Goal: Contribute content: Add original content to the website for others to see

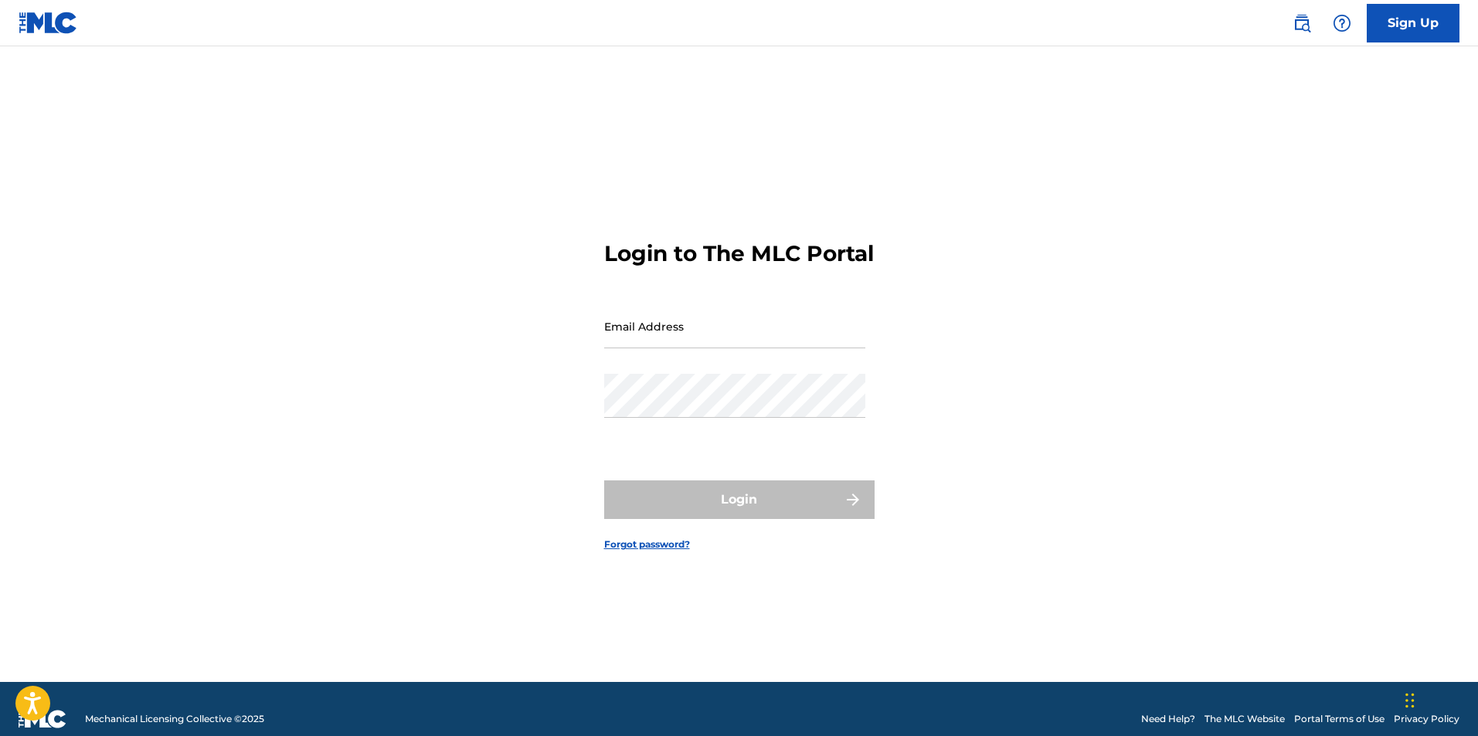
click at [683, 345] on input "Email Address" at bounding box center [734, 326] width 261 height 44
type input "t"
type input "[EMAIL_ADDRESS][DOMAIN_NAME]"
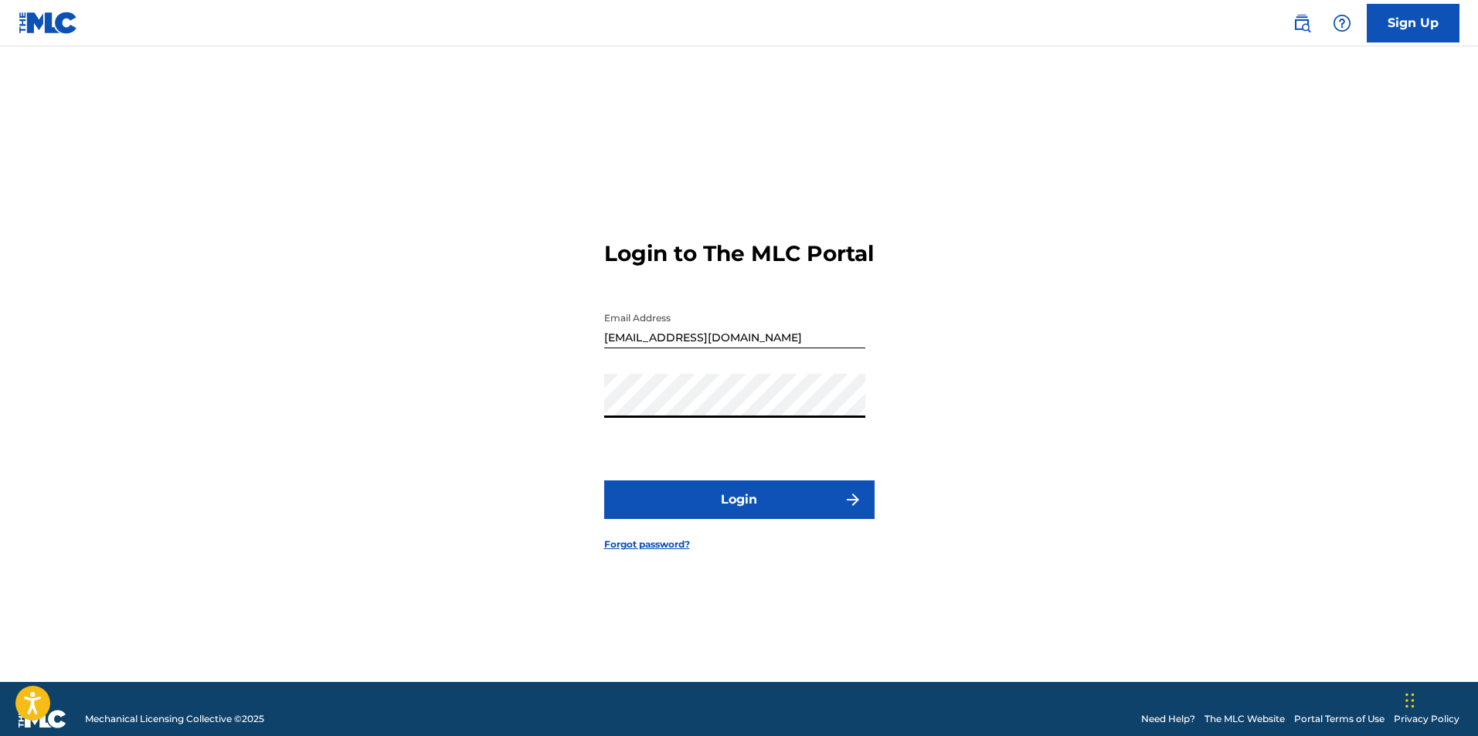
click at [752, 514] on button "Login" at bounding box center [739, 500] width 270 height 39
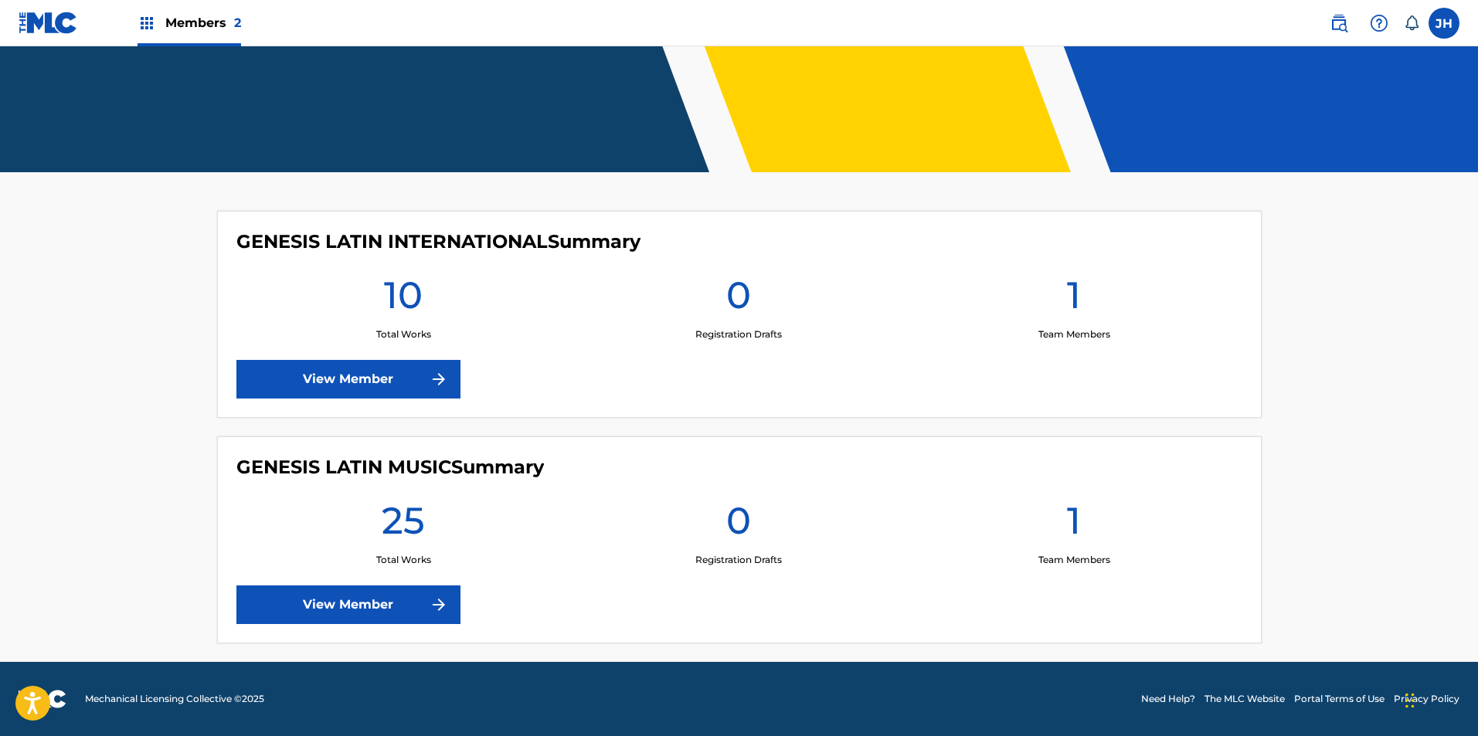
click at [361, 617] on link "View Member" at bounding box center [348, 605] width 224 height 39
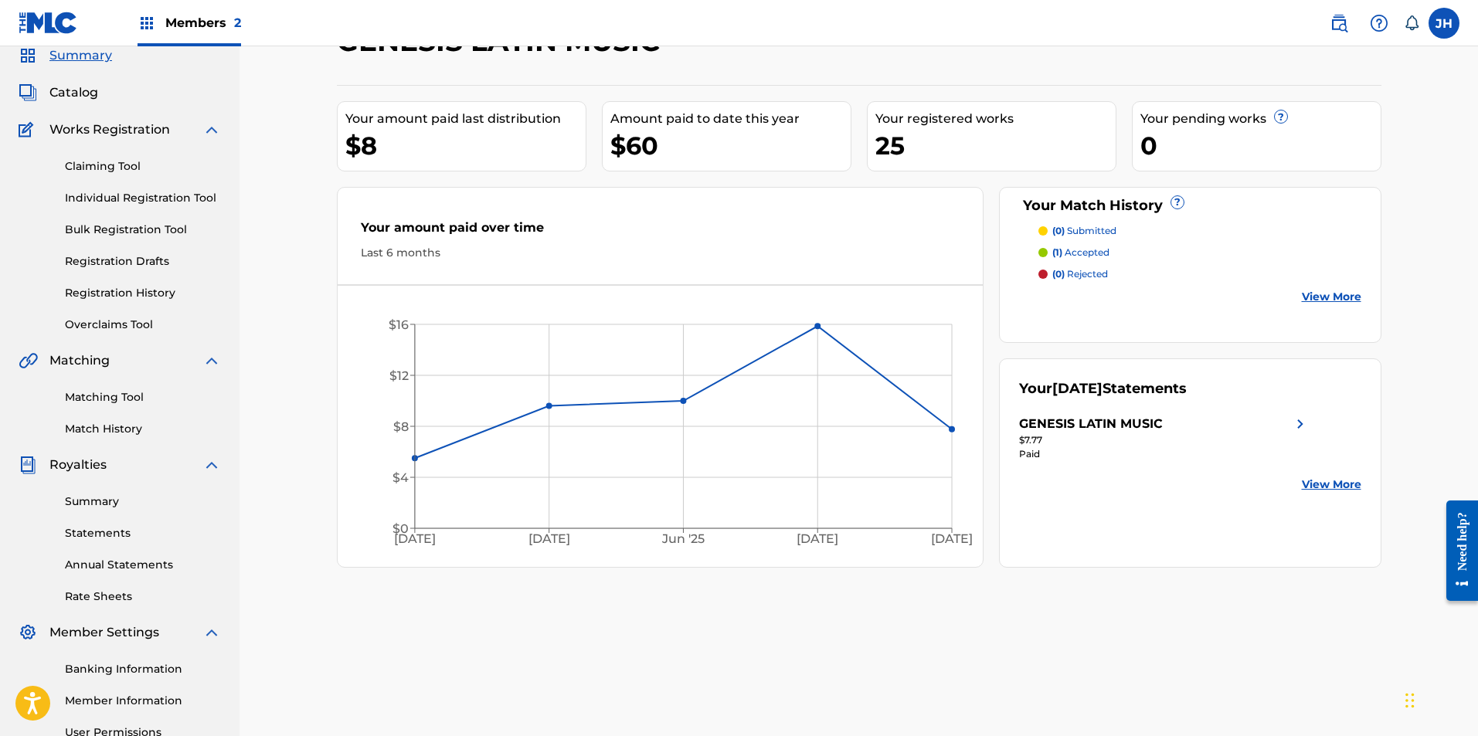
scroll to position [222, 0]
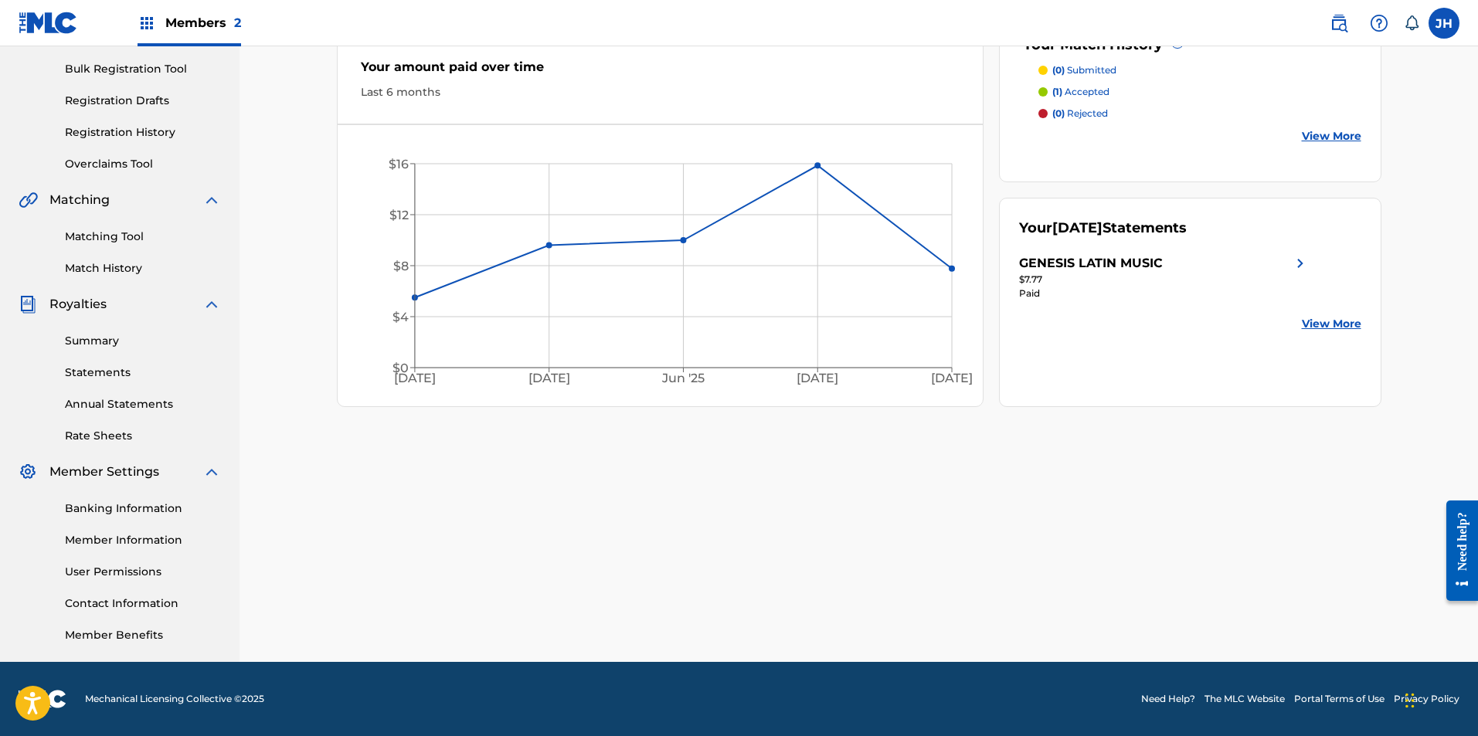
click at [100, 374] on link "Statements" at bounding box center [143, 373] width 156 height 16
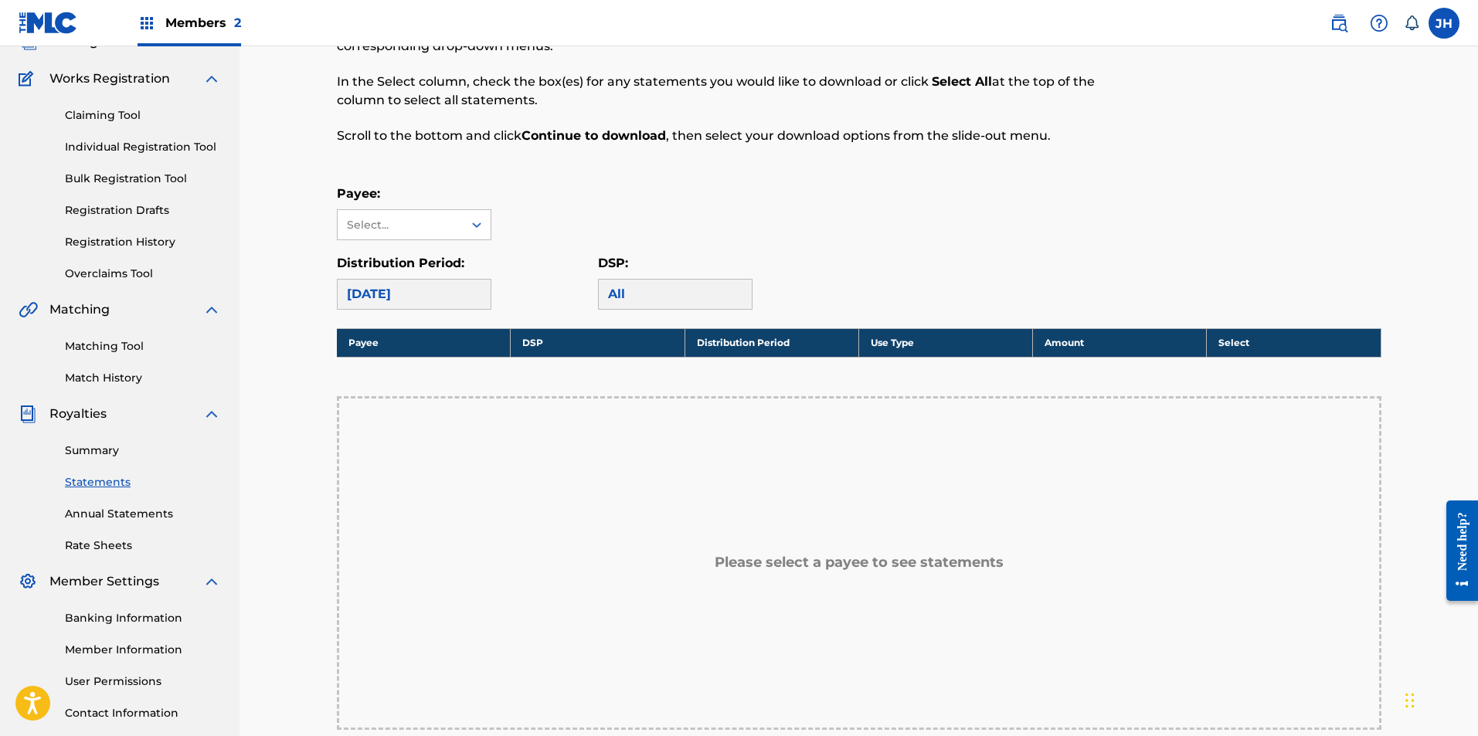
scroll to position [110, 0]
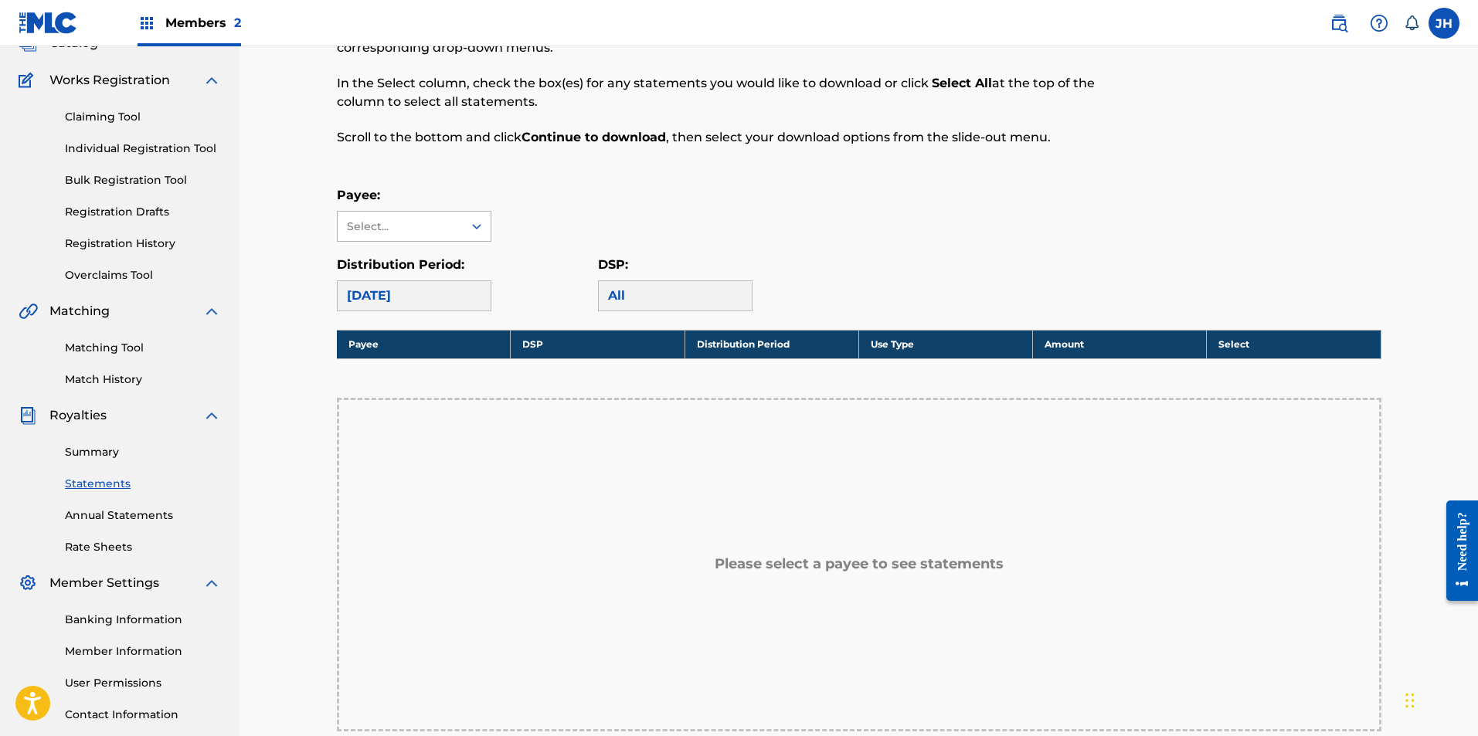
click at [456, 229] on div "Select..." at bounding box center [400, 226] width 125 height 29
click at [449, 279] on div "GENESIS LATIN MUSIC" at bounding box center [414, 270] width 153 height 57
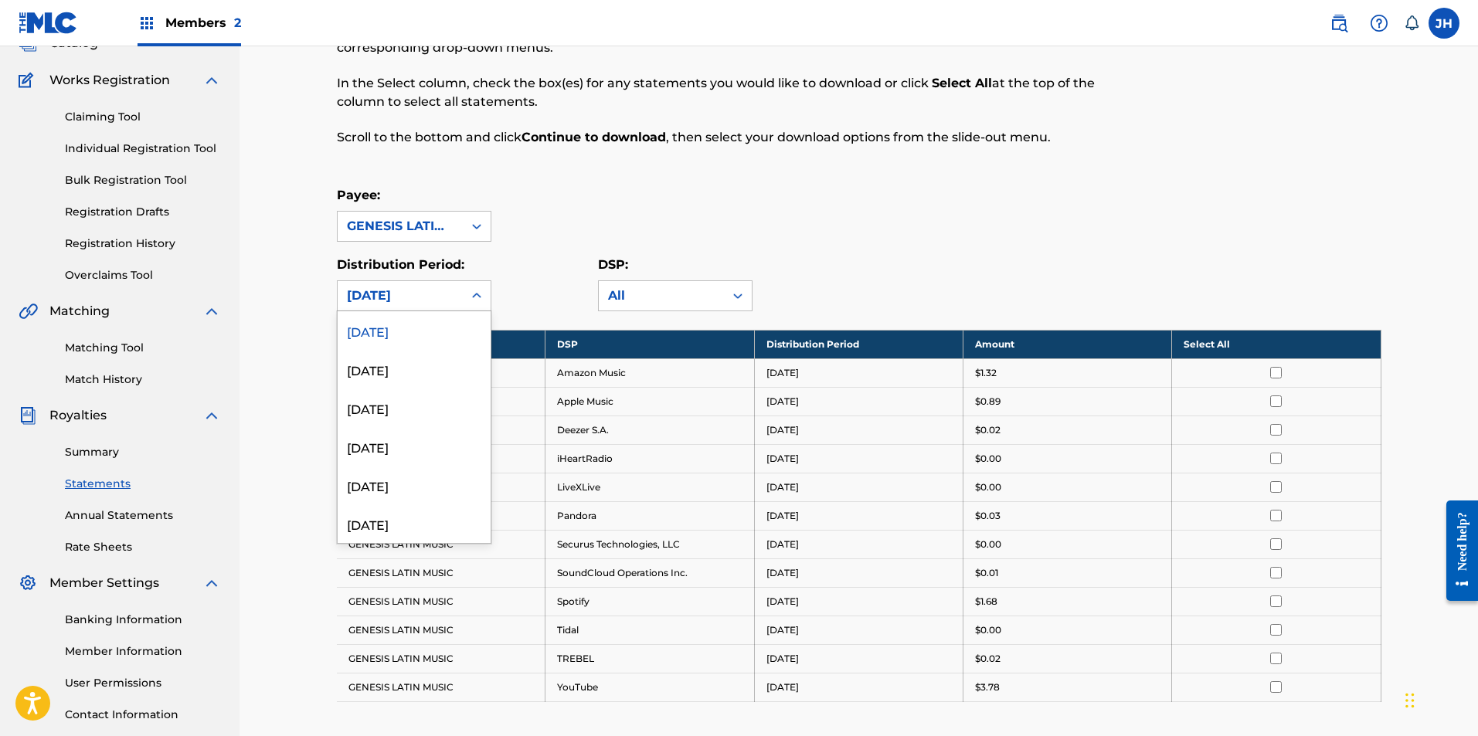
click at [427, 304] on div "[DATE]" at bounding box center [400, 296] width 107 height 19
click at [393, 375] on div "[DATE]" at bounding box center [414, 369] width 153 height 39
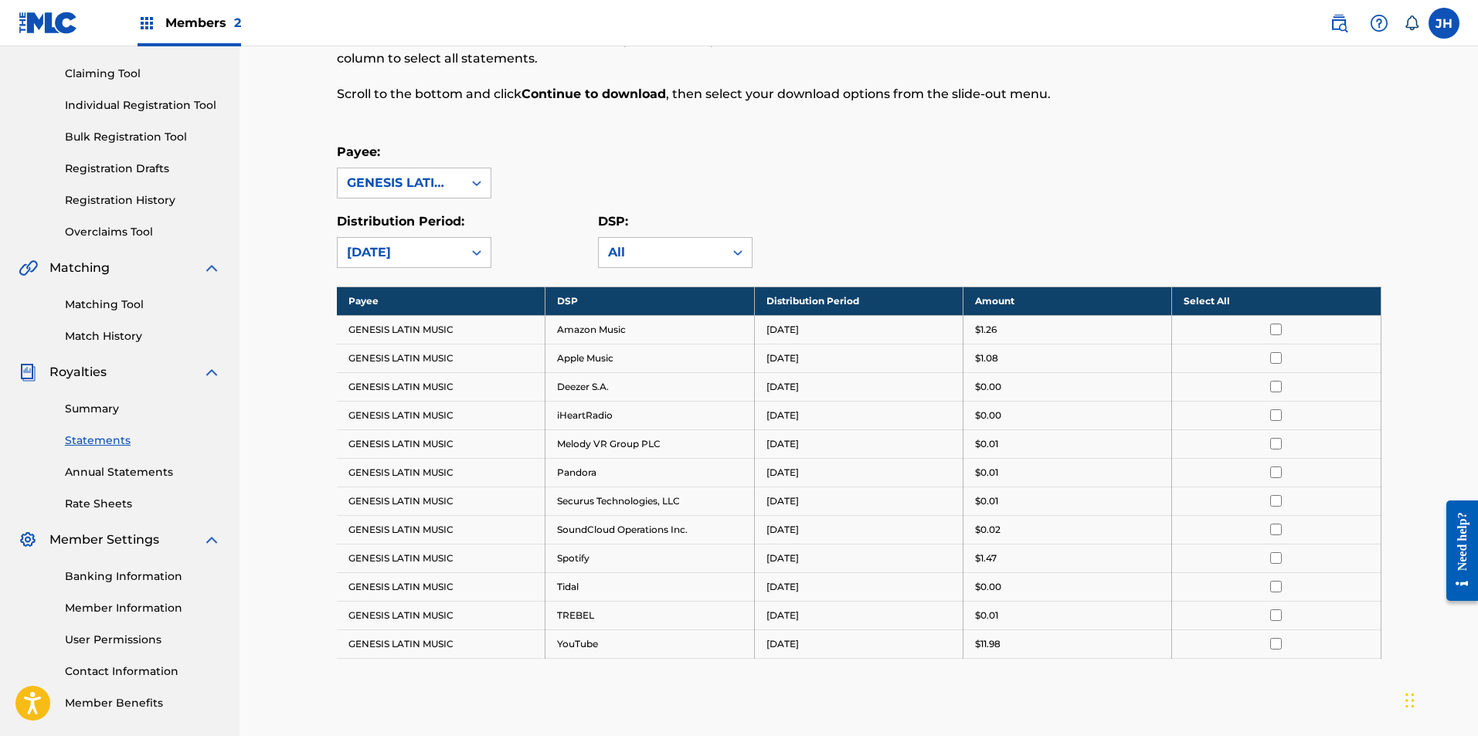
scroll to position [188, 0]
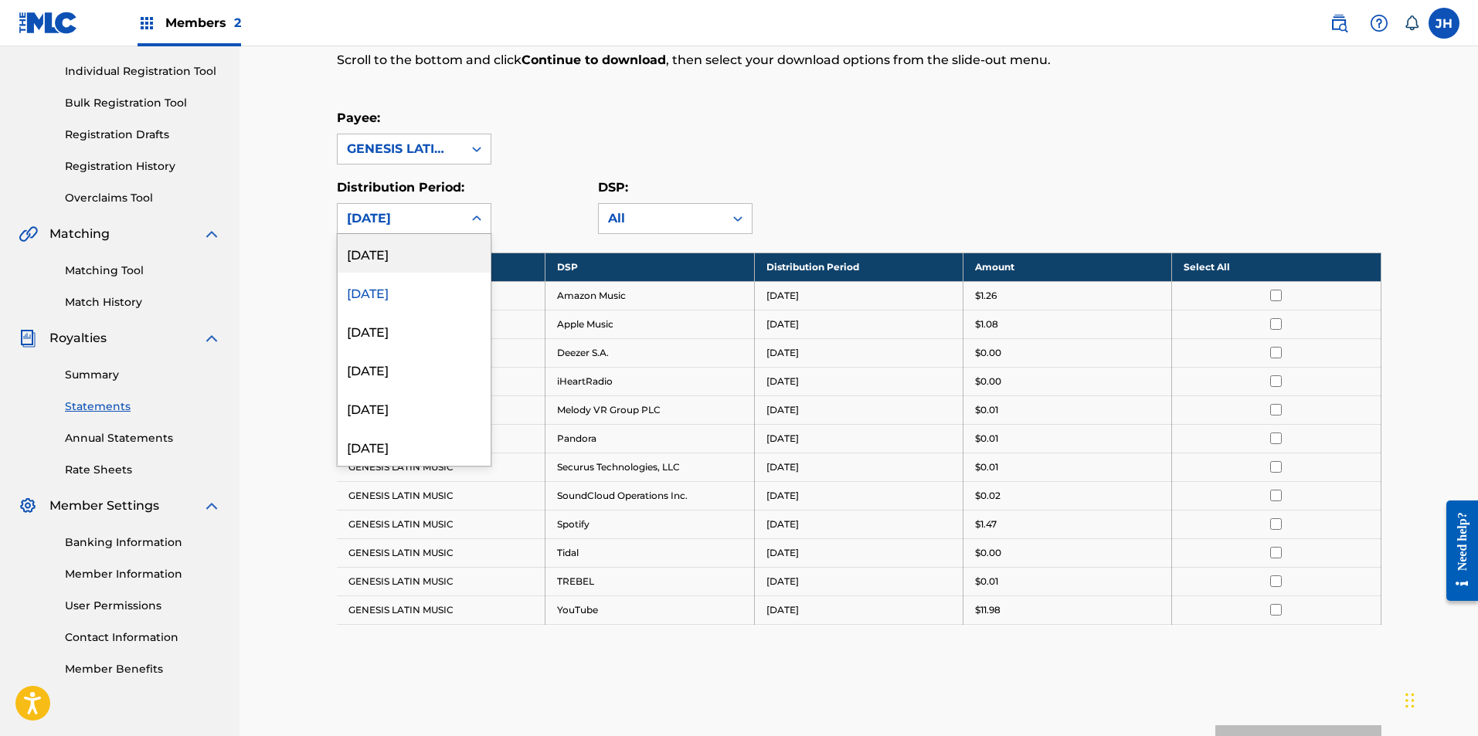
click at [440, 220] on div "[DATE]" at bounding box center [400, 218] width 107 height 19
click at [412, 325] on div "[DATE]" at bounding box center [414, 330] width 153 height 39
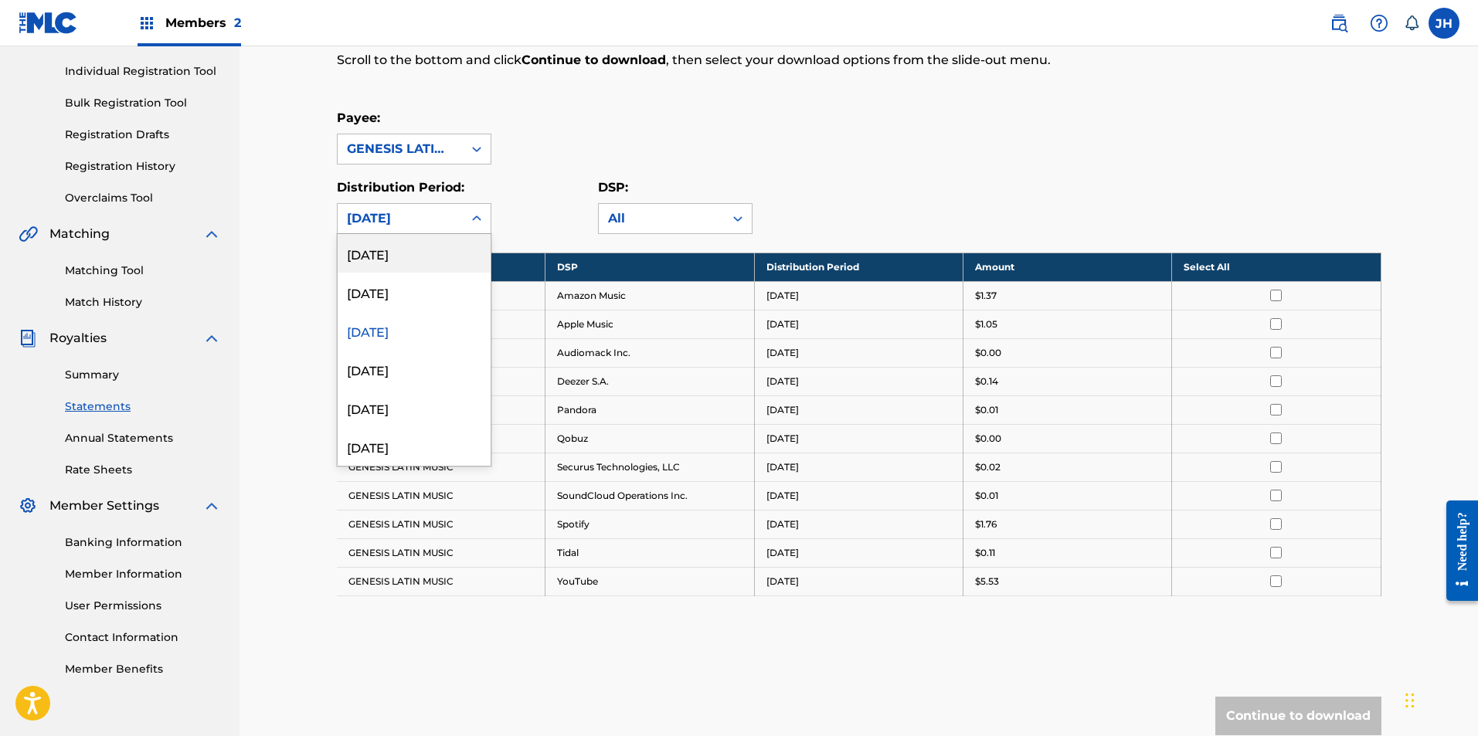
click at [460, 225] on div "[DATE]" at bounding box center [400, 218] width 125 height 29
click at [403, 367] on div "[DATE]" at bounding box center [414, 369] width 153 height 39
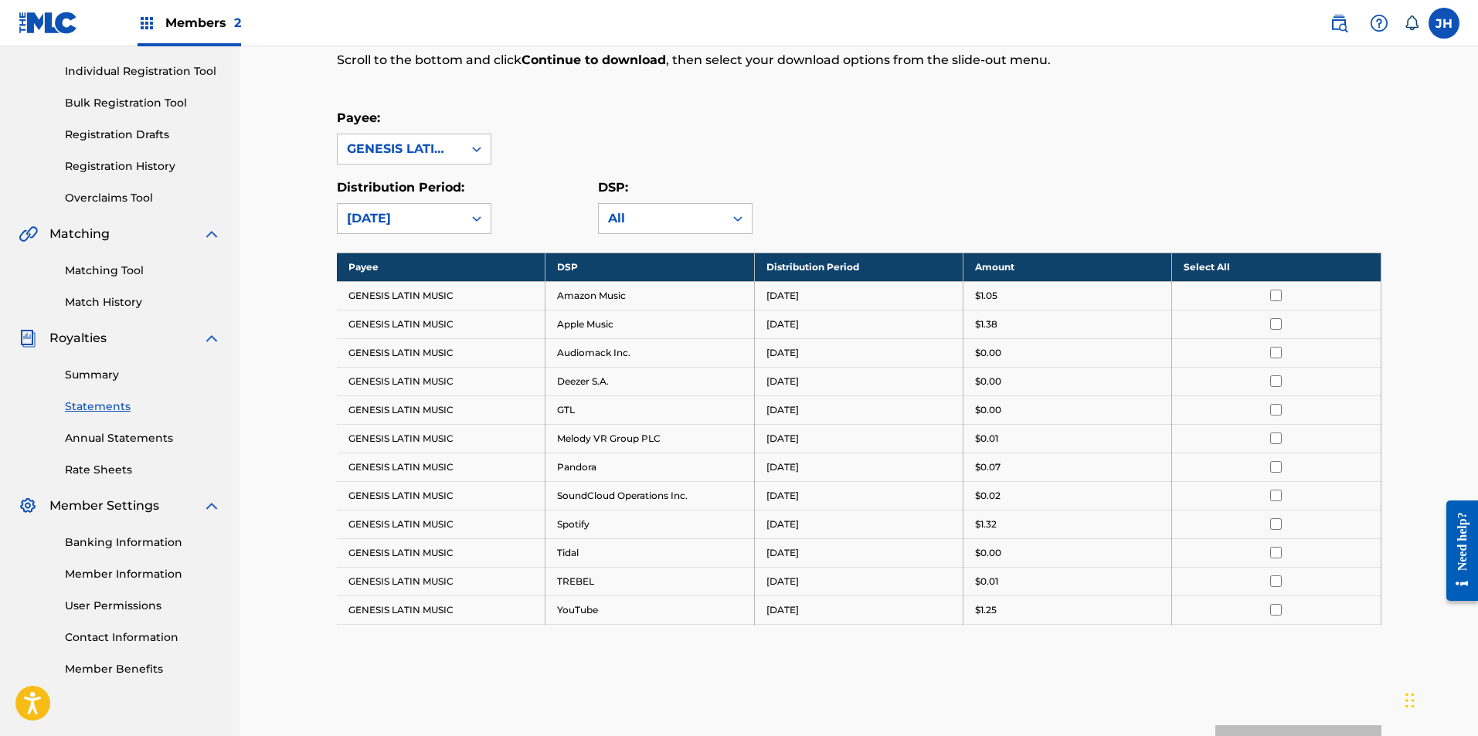
click at [473, 224] on icon at bounding box center [476, 218] width 15 height 15
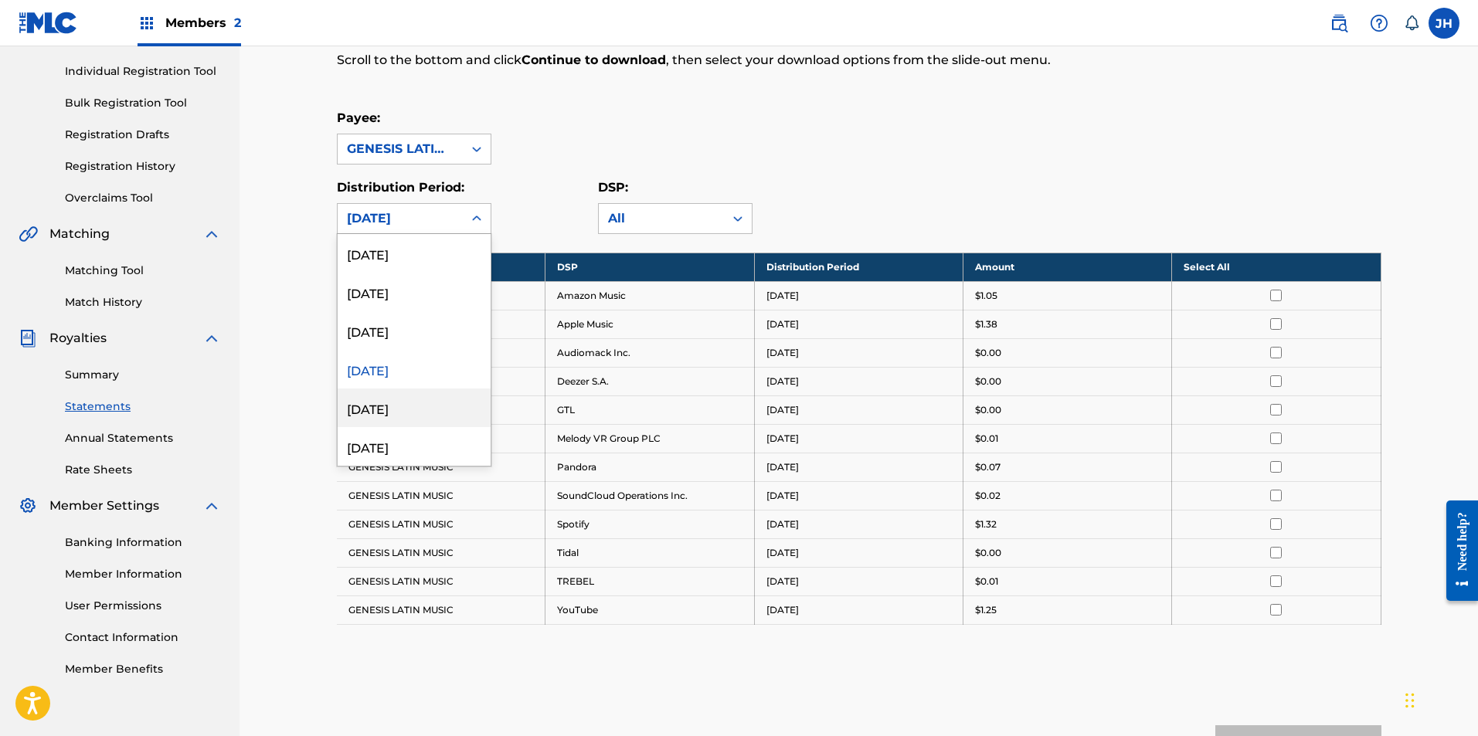
click at [419, 404] on div "[DATE]" at bounding box center [414, 408] width 153 height 39
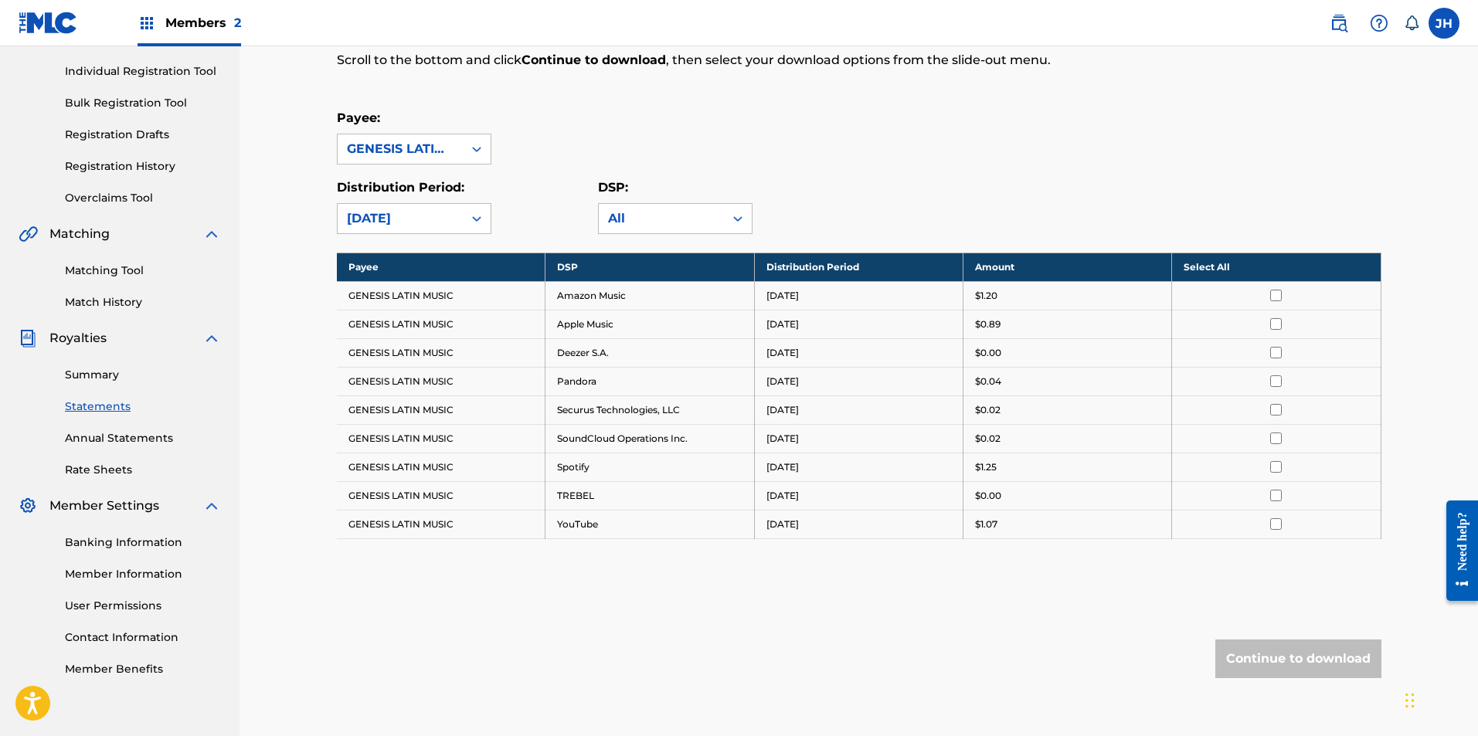
click at [467, 216] on div at bounding box center [477, 219] width 28 height 28
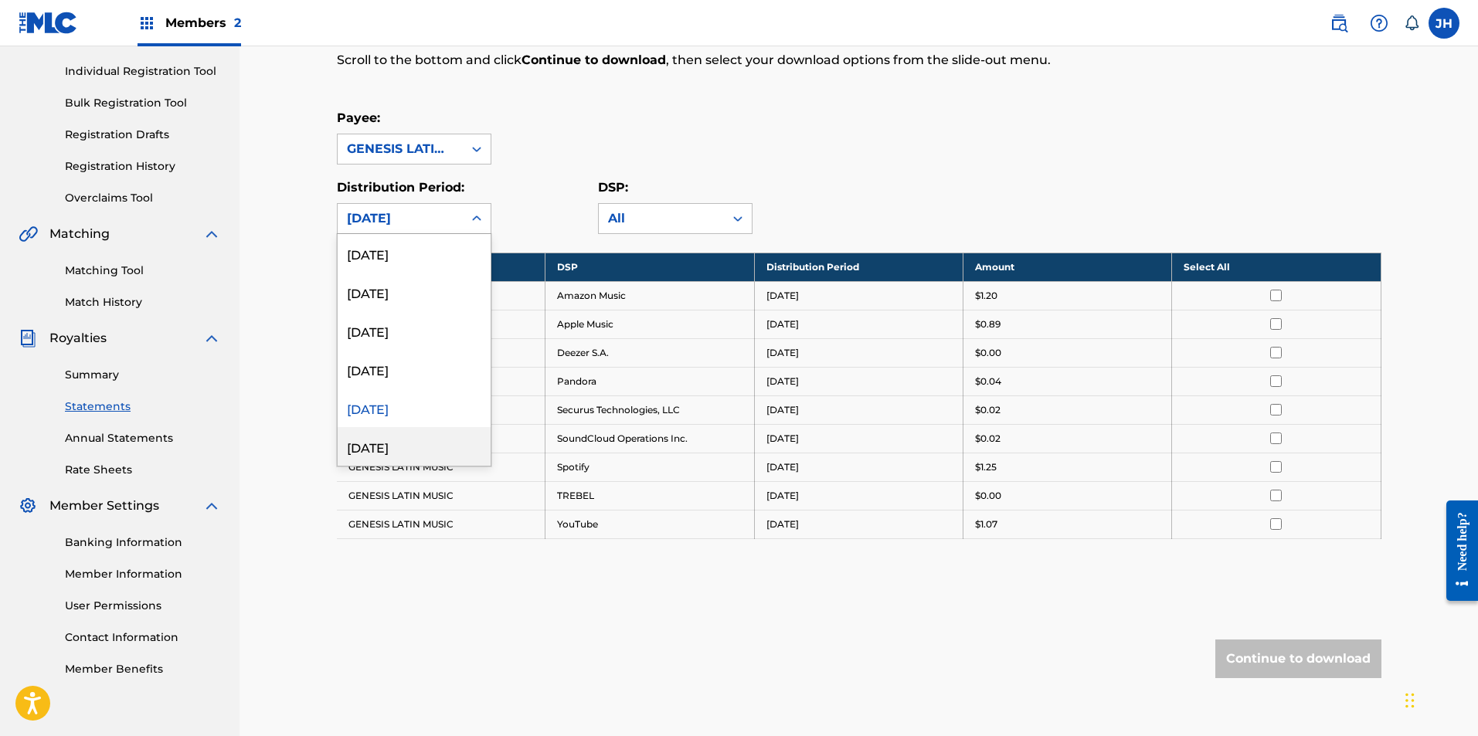
click at [406, 437] on div "[DATE]" at bounding box center [414, 446] width 153 height 39
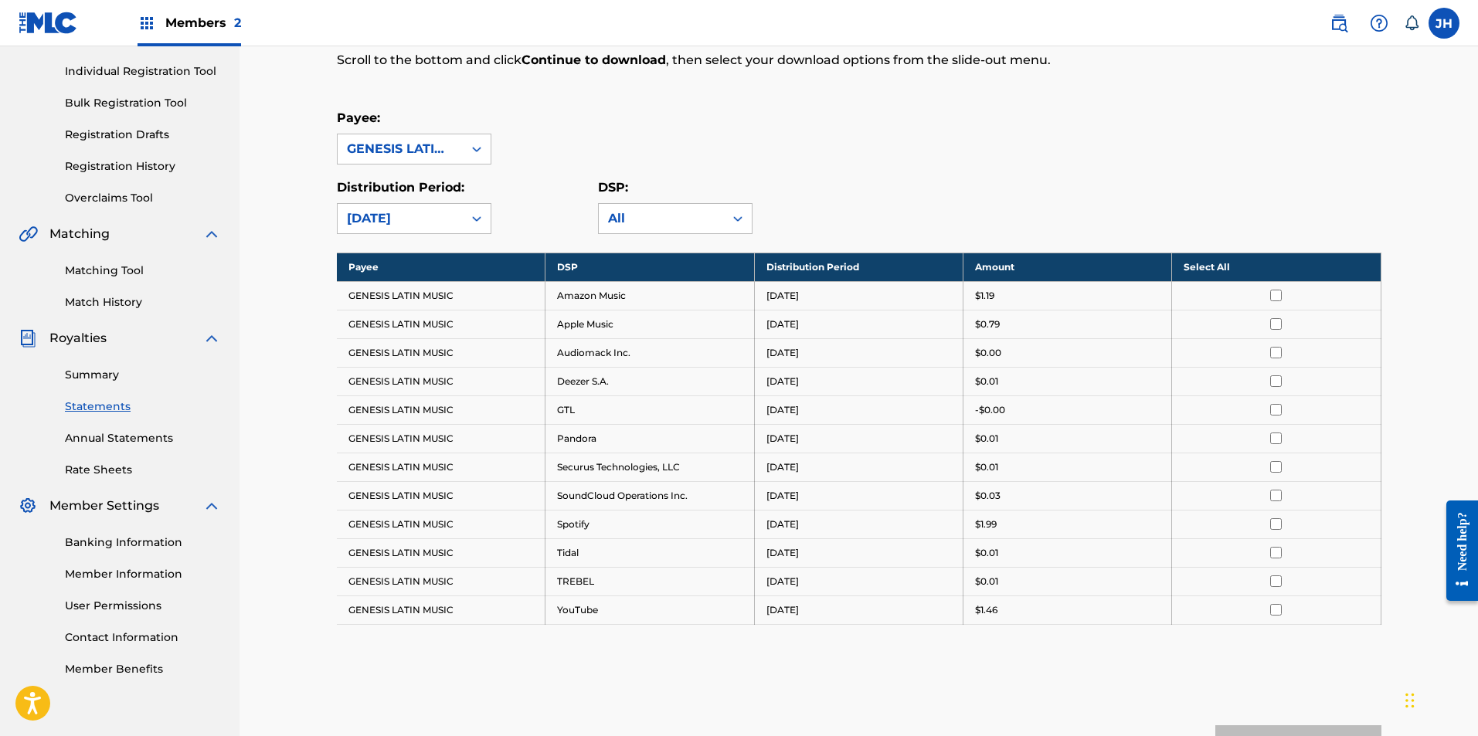
click at [454, 219] on div "[DATE]" at bounding box center [400, 218] width 125 height 29
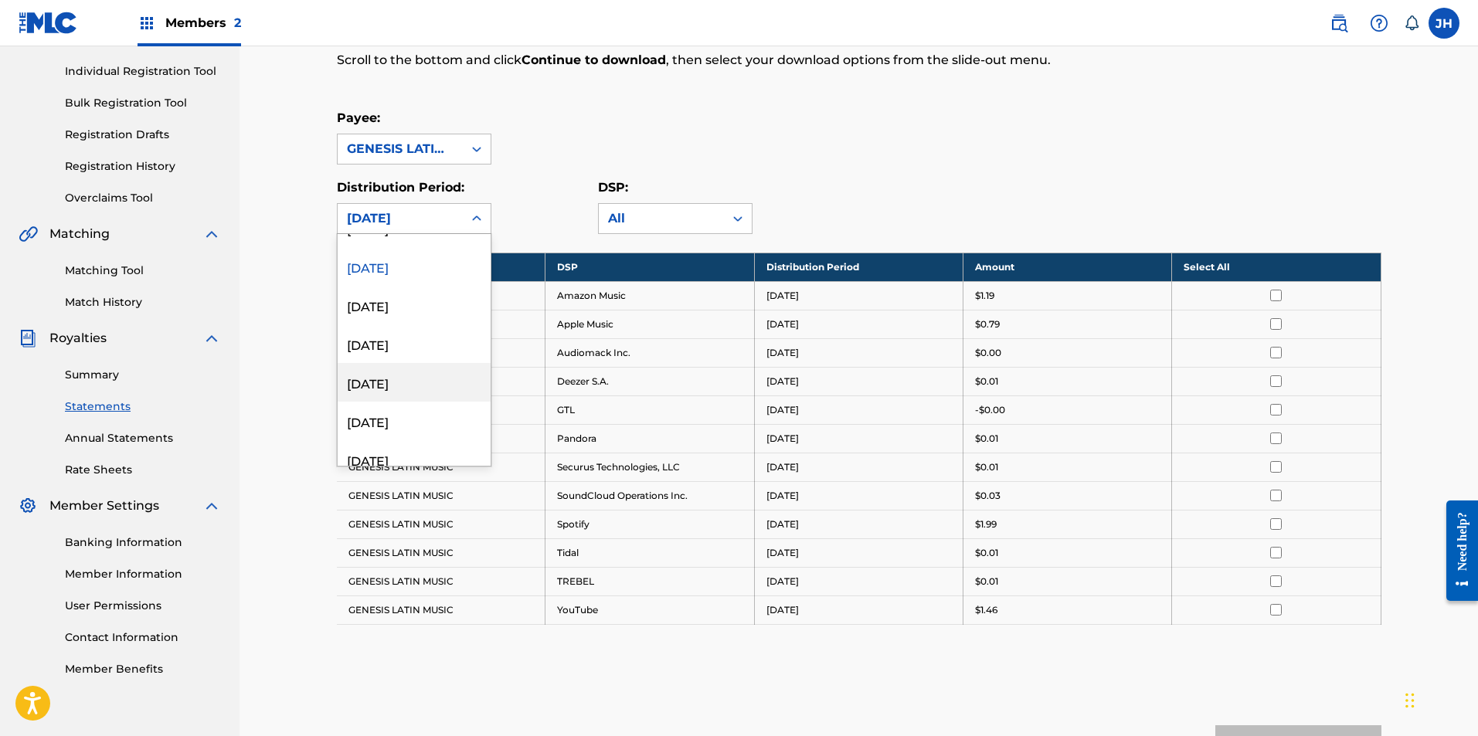
scroll to position [155, 0]
click at [412, 331] on div "[DATE]" at bounding box center [414, 330] width 153 height 39
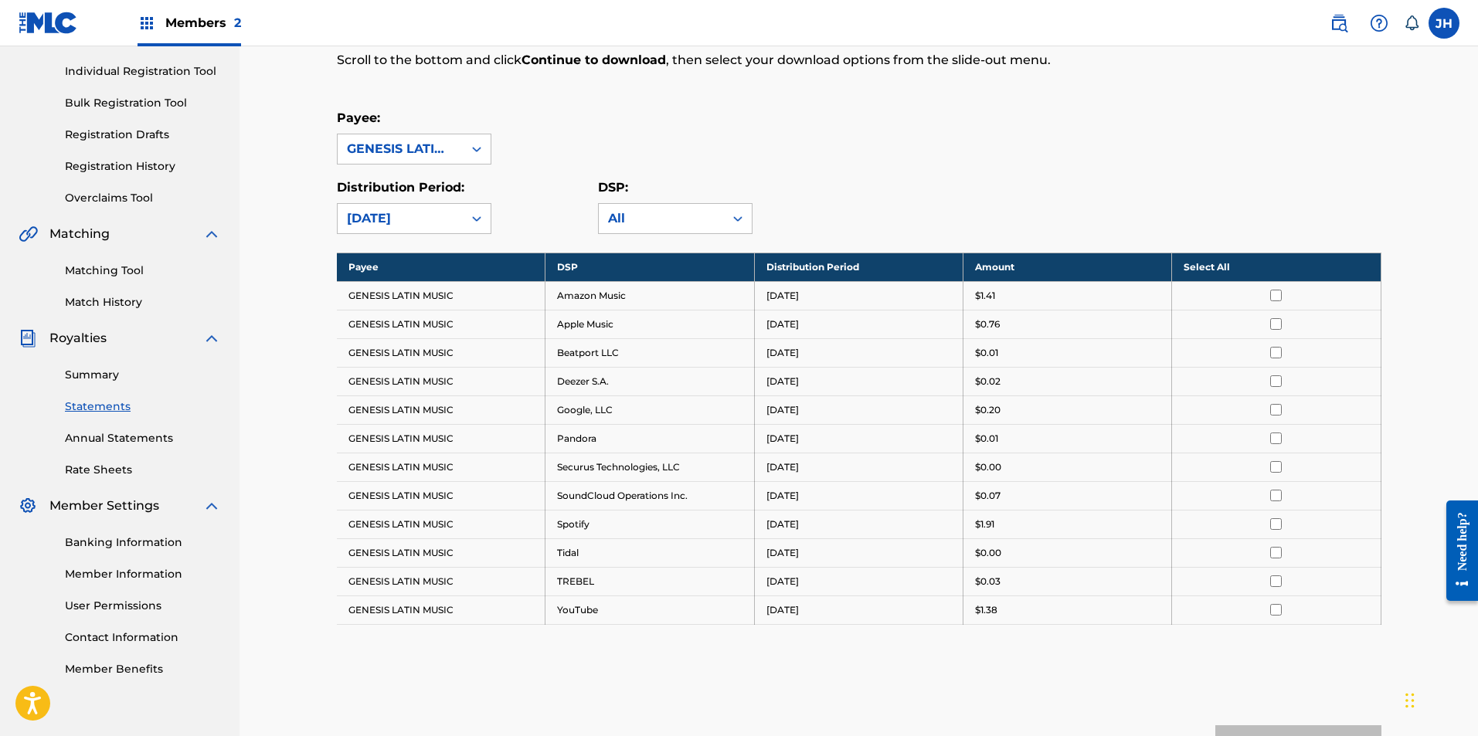
click at [467, 219] on div at bounding box center [477, 219] width 28 height 28
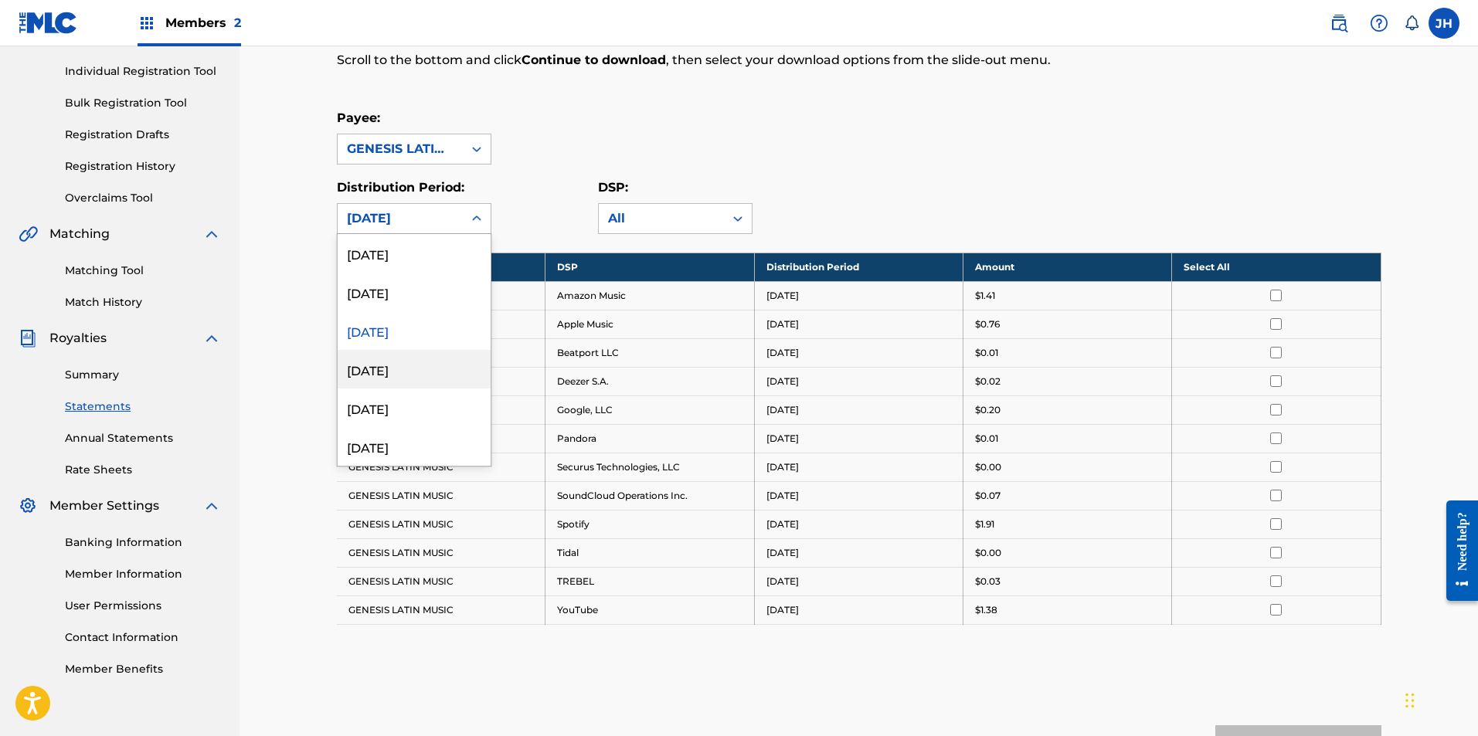
click at [435, 361] on div "[DATE]" at bounding box center [414, 369] width 153 height 39
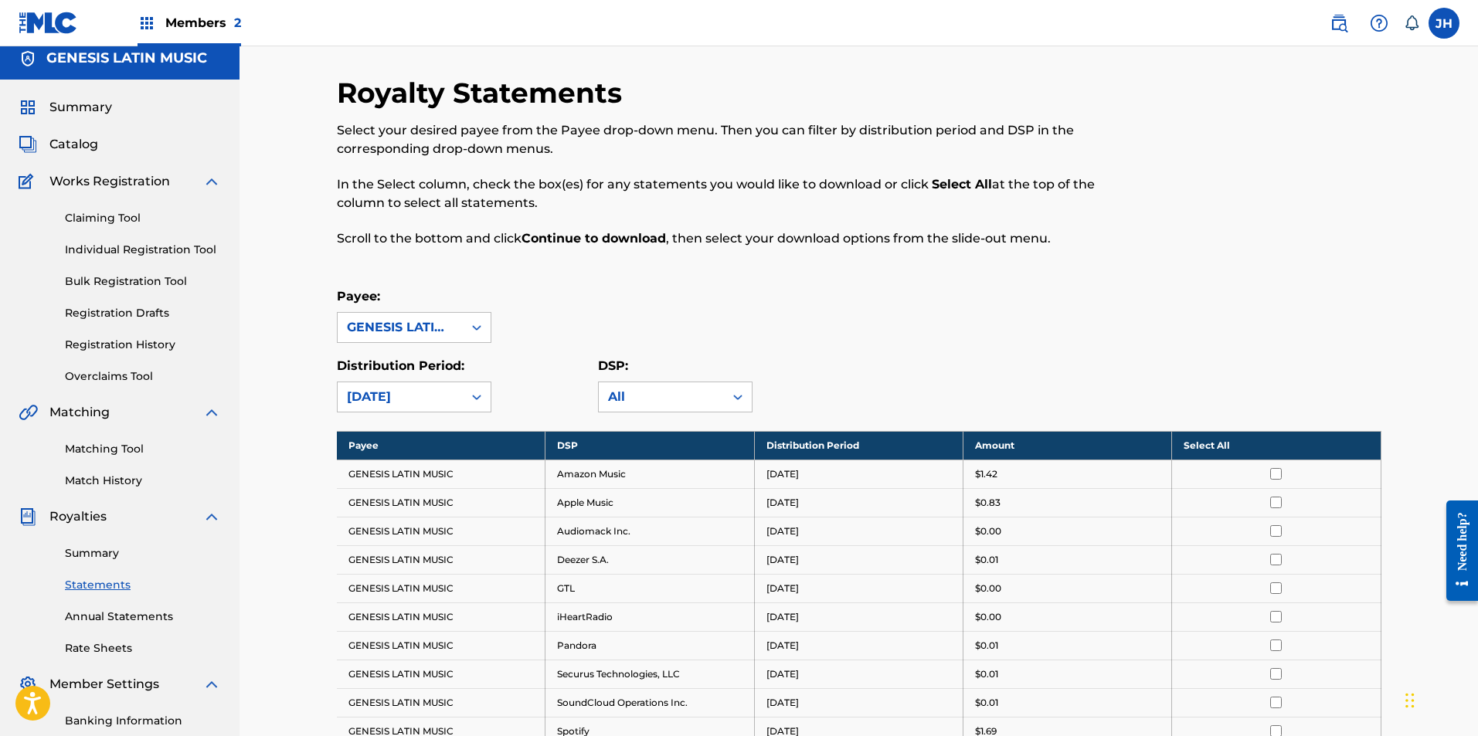
scroll to position [0, 0]
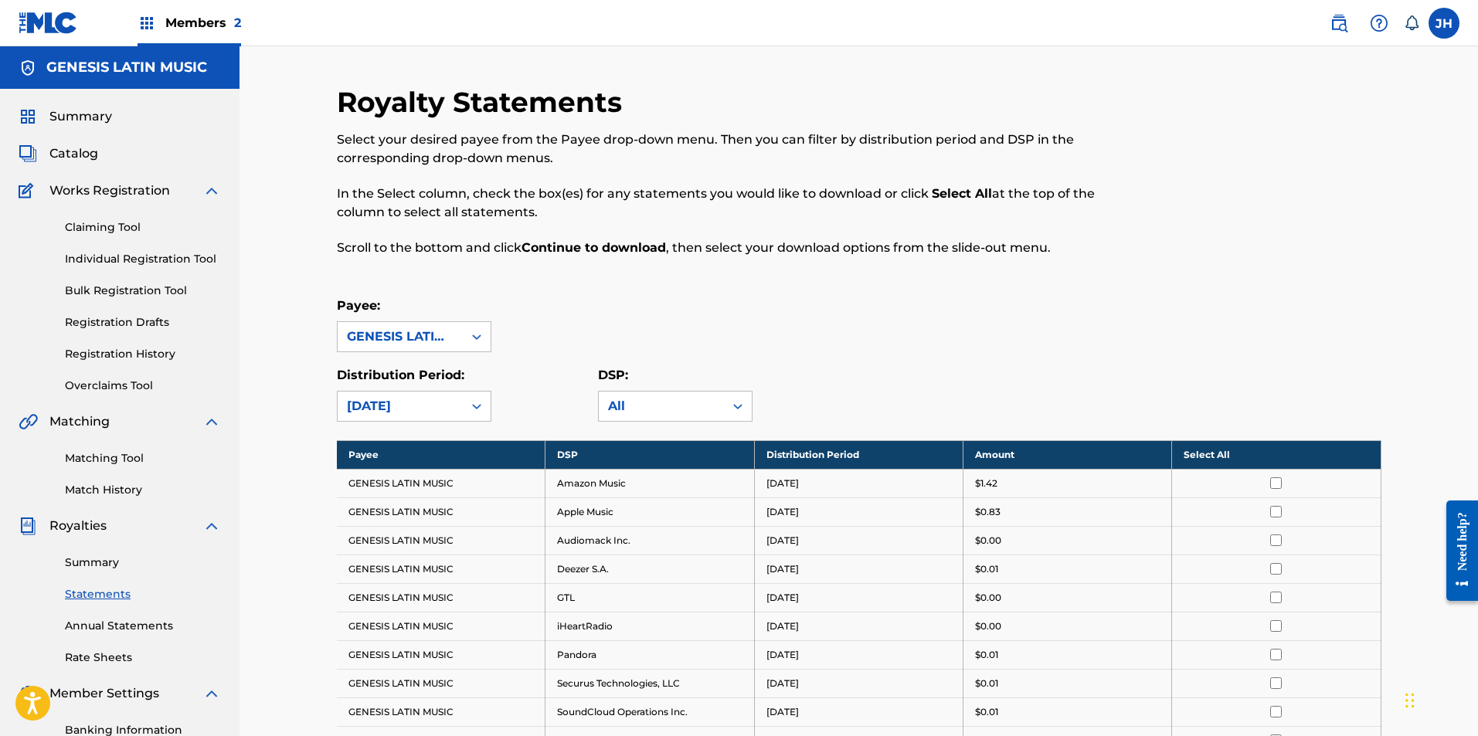
click at [85, 153] on span "Catalog" at bounding box center [73, 153] width 49 height 19
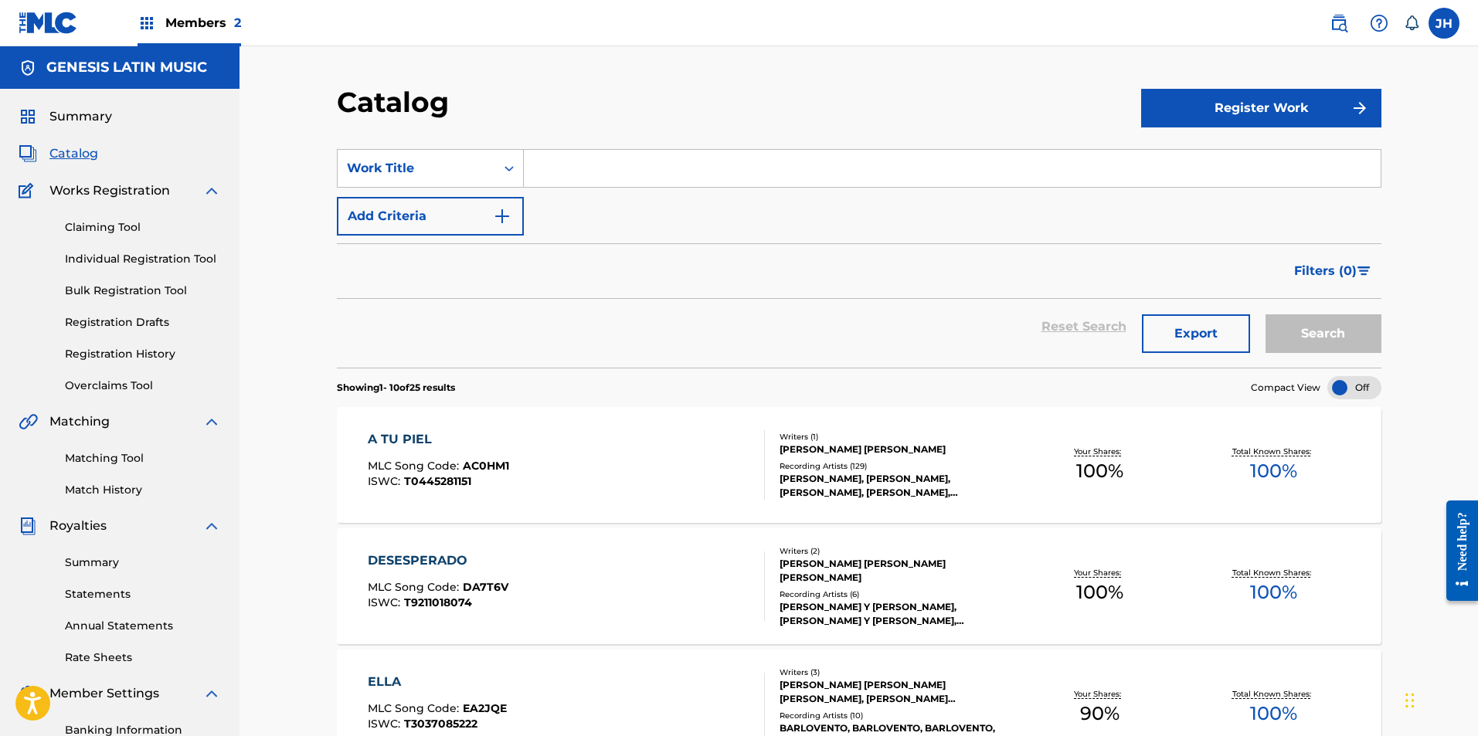
click at [1266, 118] on button "Register Work" at bounding box center [1261, 108] width 240 height 39
click at [1218, 172] on link "Individual" at bounding box center [1261, 158] width 240 height 37
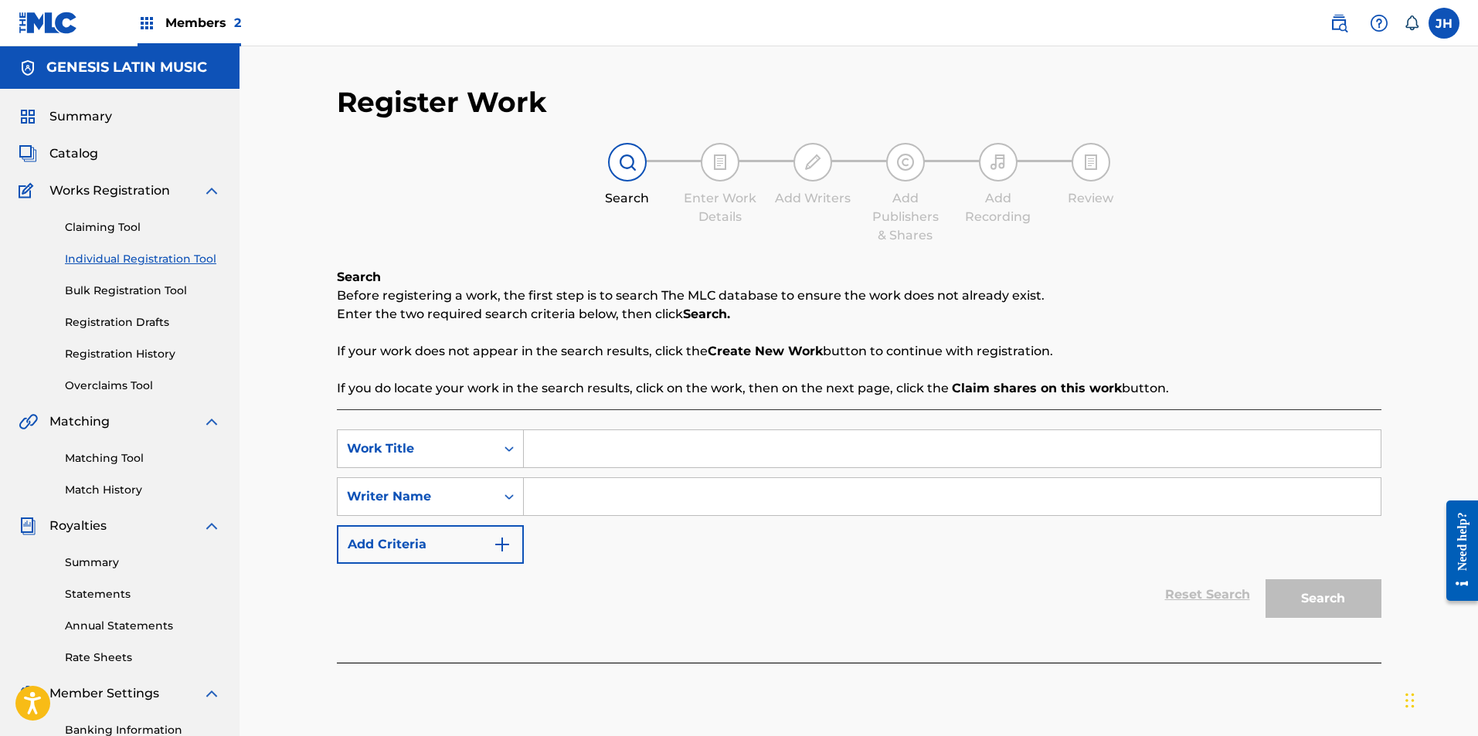
click at [559, 448] on input "Search Form" at bounding box center [952, 448] width 857 height 37
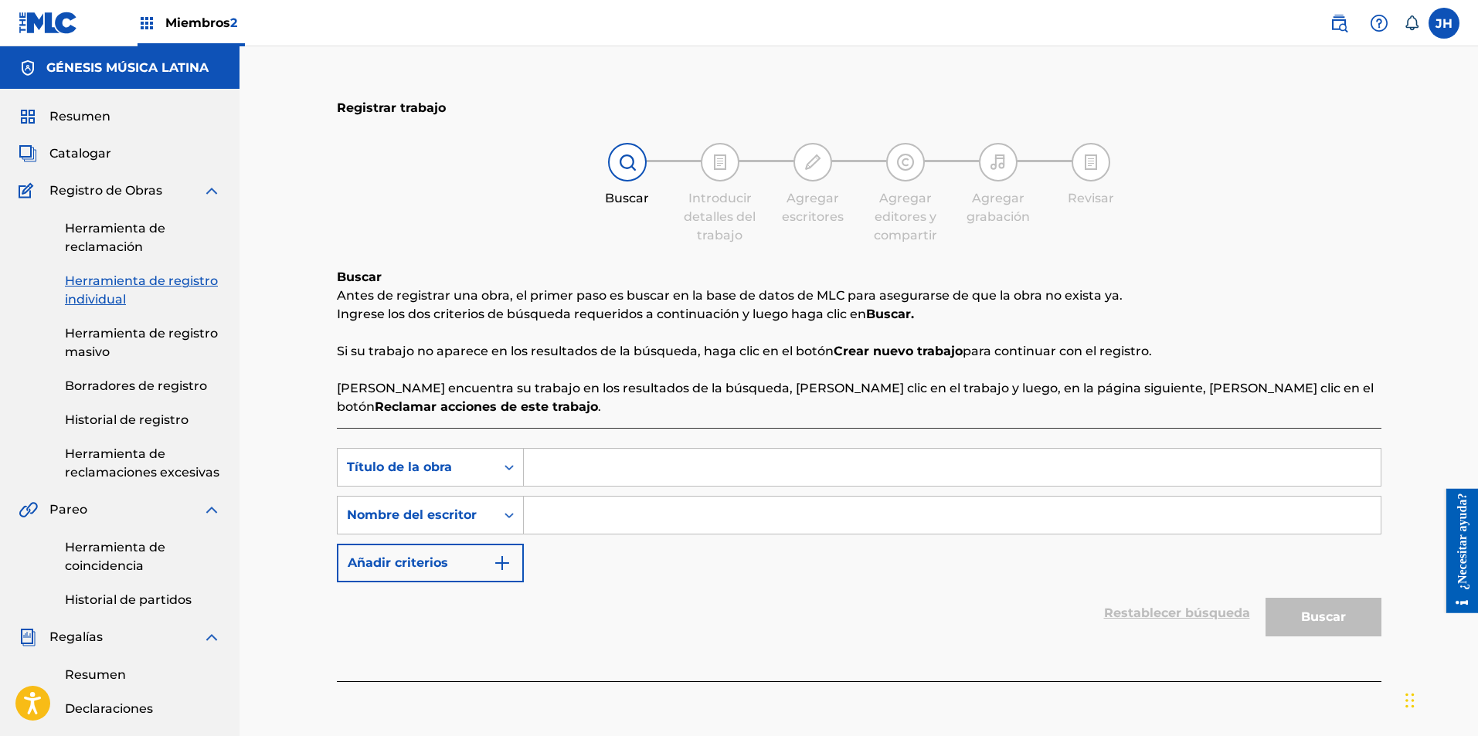
click at [564, 461] on input "Formulario de búsqueda" at bounding box center [952, 467] width 857 height 37
click at [604, 460] on input "Formulario de búsqueda" at bounding box center [952, 467] width 857 height 37
type input "[PERSON_NAME]"
click at [500, 471] on div "Formulario de búsqueda" at bounding box center [509, 468] width 28 height 28
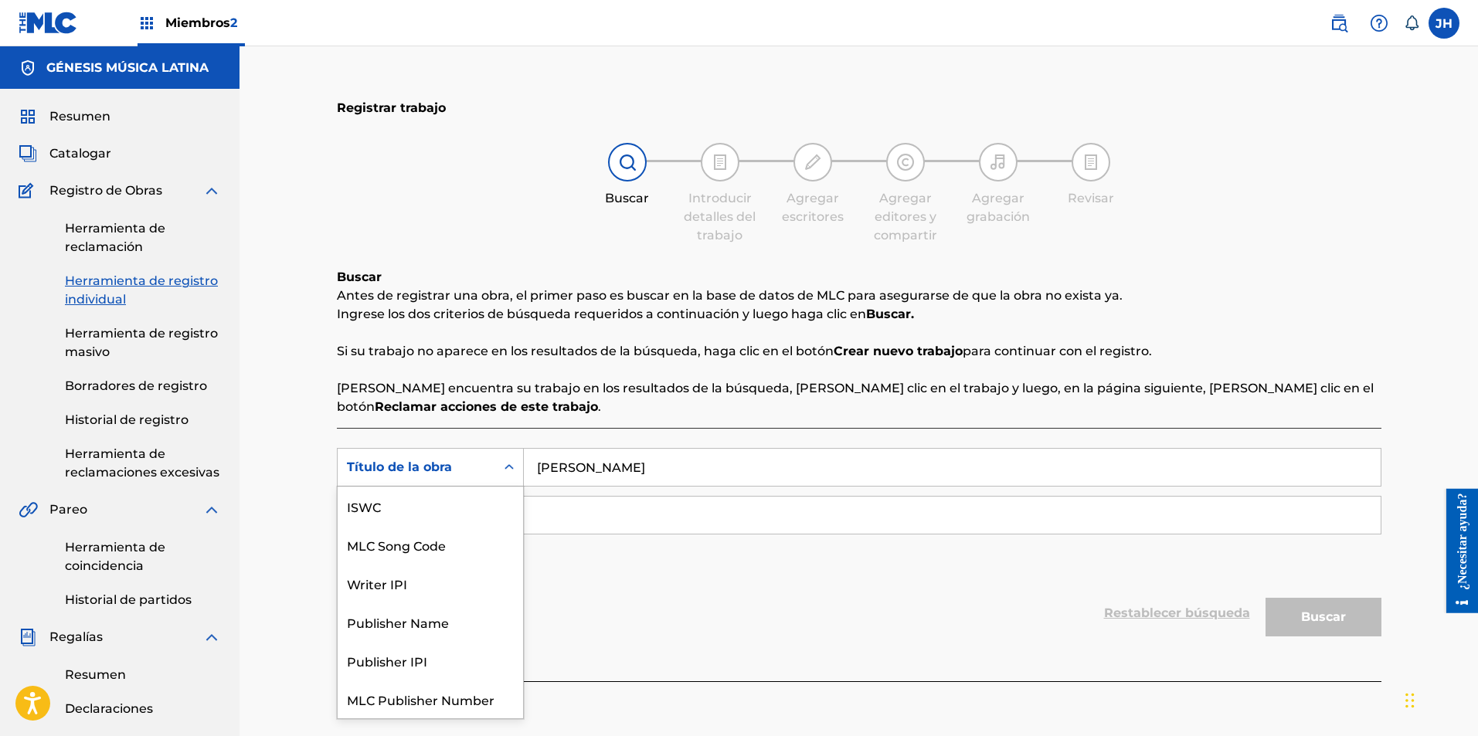
scroll to position [39, 0]
click at [436, 701] on div "Work Title" at bounding box center [430, 699] width 185 height 39
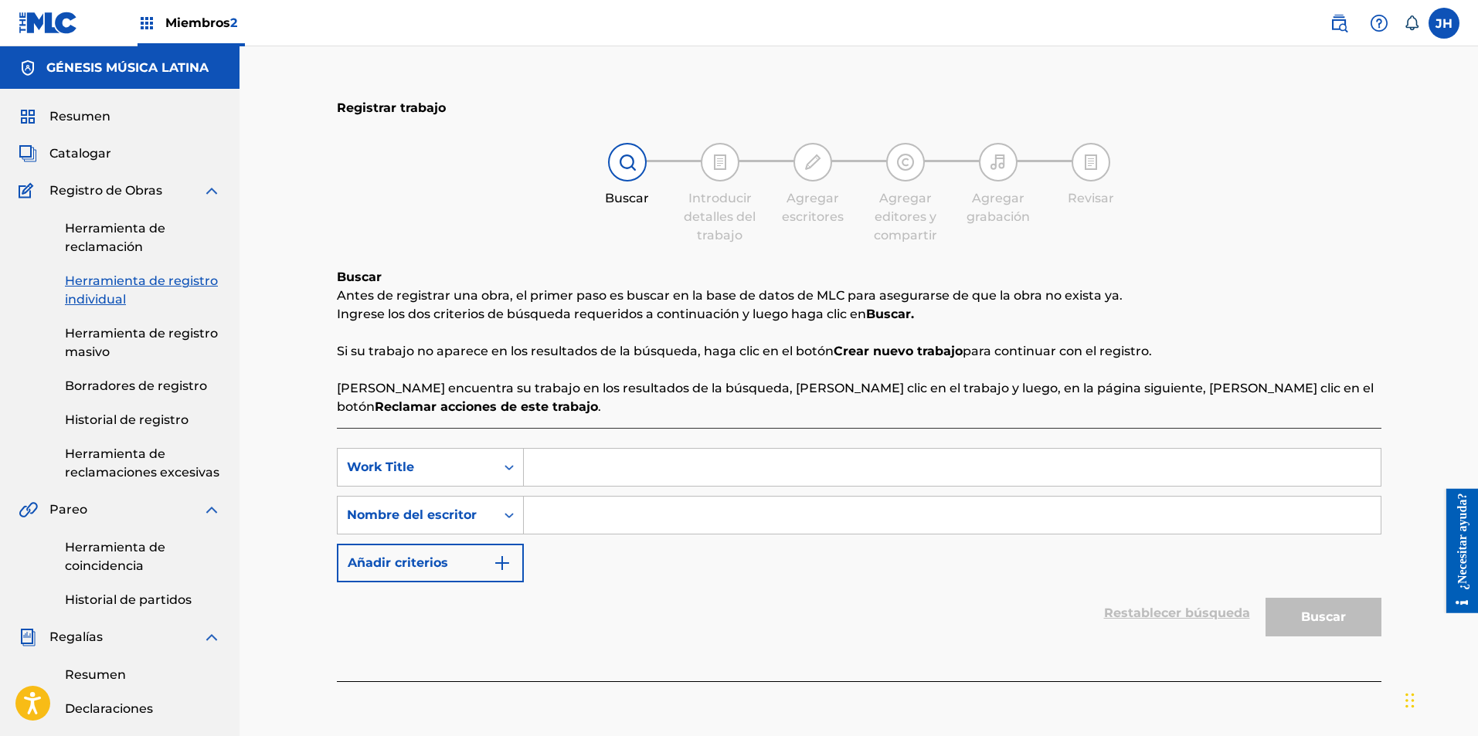
click at [556, 508] on input "Formulario de búsqueda" at bounding box center [952, 515] width 857 height 37
type input "[PERSON_NAME]"
click at [672, 460] on input "Formulario de búsqueda" at bounding box center [952, 467] width 857 height 37
click at [1350, 620] on button "Buscar" at bounding box center [1324, 617] width 116 height 39
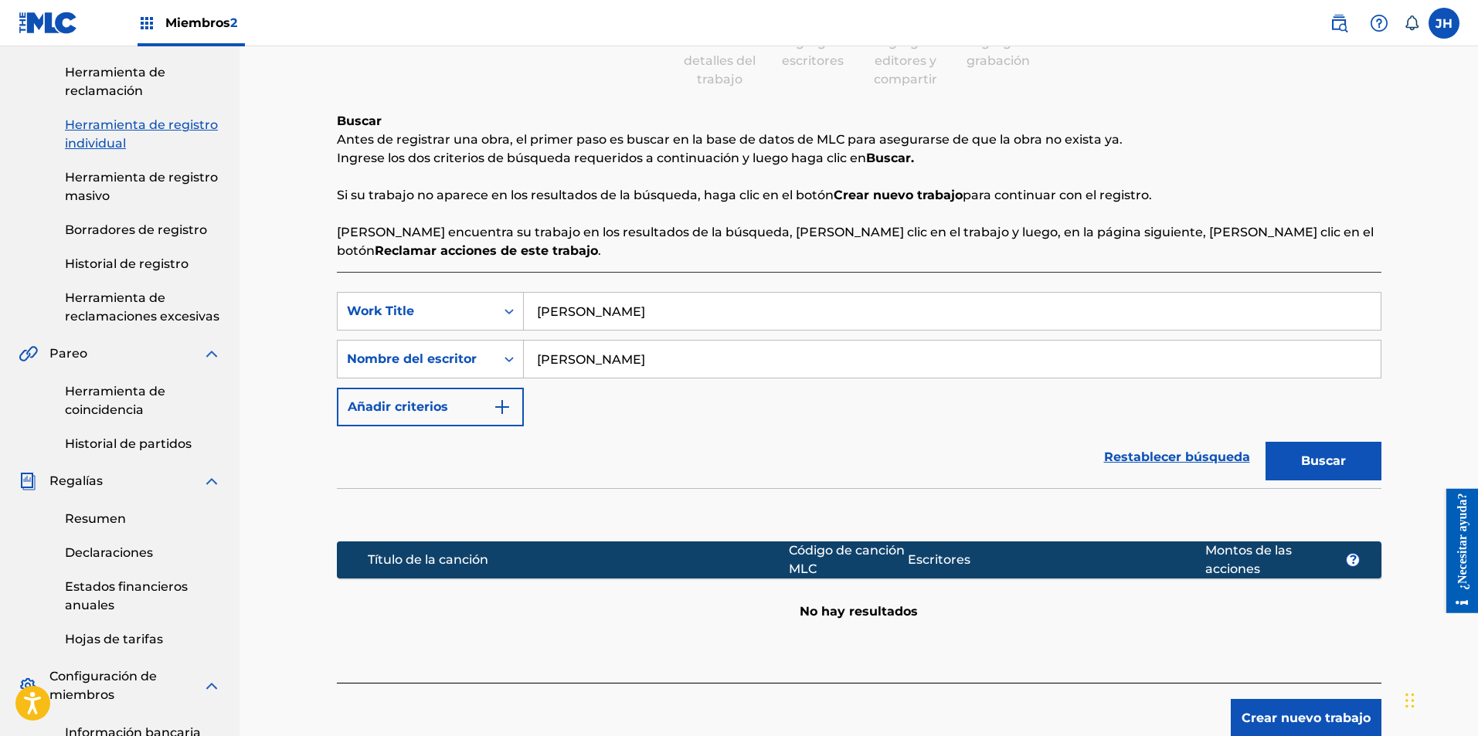
scroll to position [155, 0]
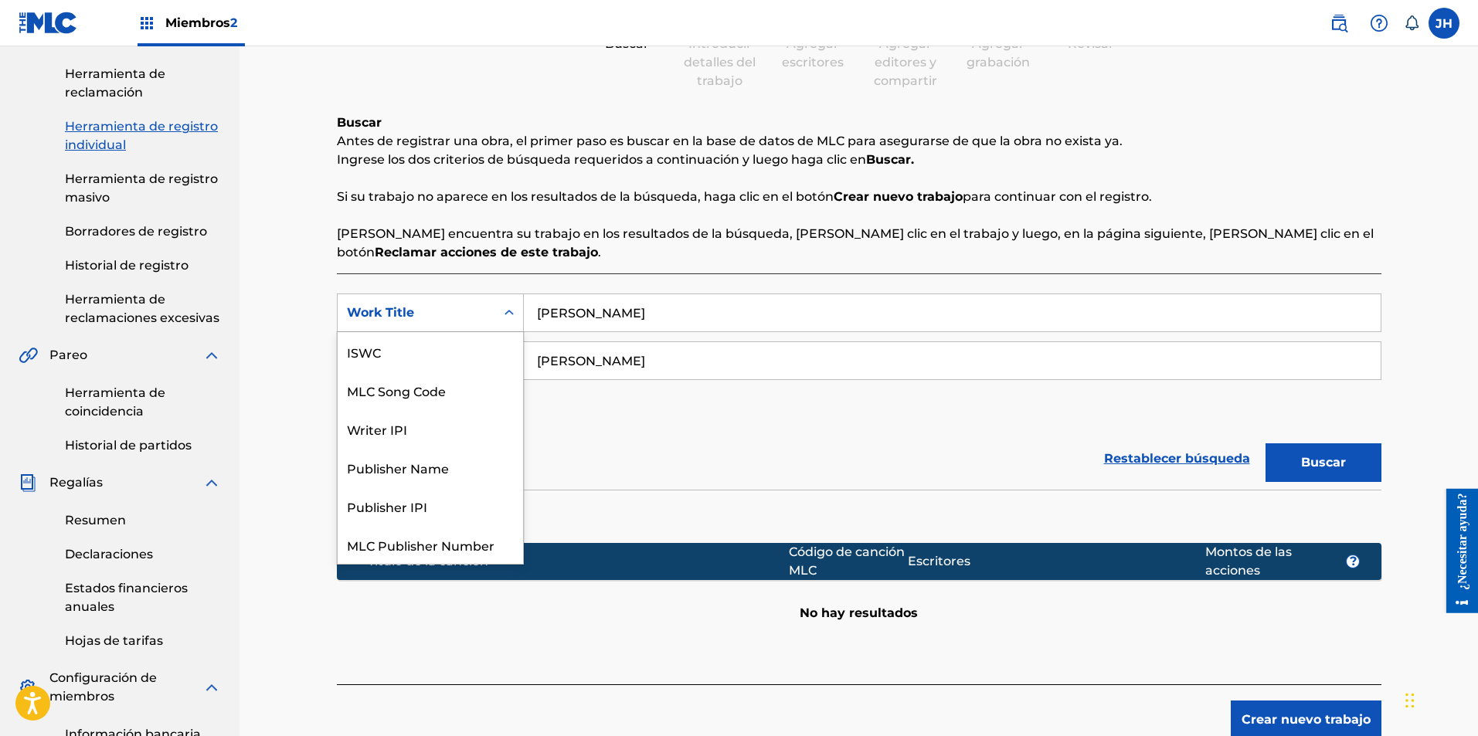
click at [498, 315] on div "Formulario de búsqueda" at bounding box center [509, 313] width 28 height 28
click at [512, 624] on div "Título de la canción Código de canción MLC Escritores Montos de las acciones ? …" at bounding box center [859, 569] width 1045 height 158
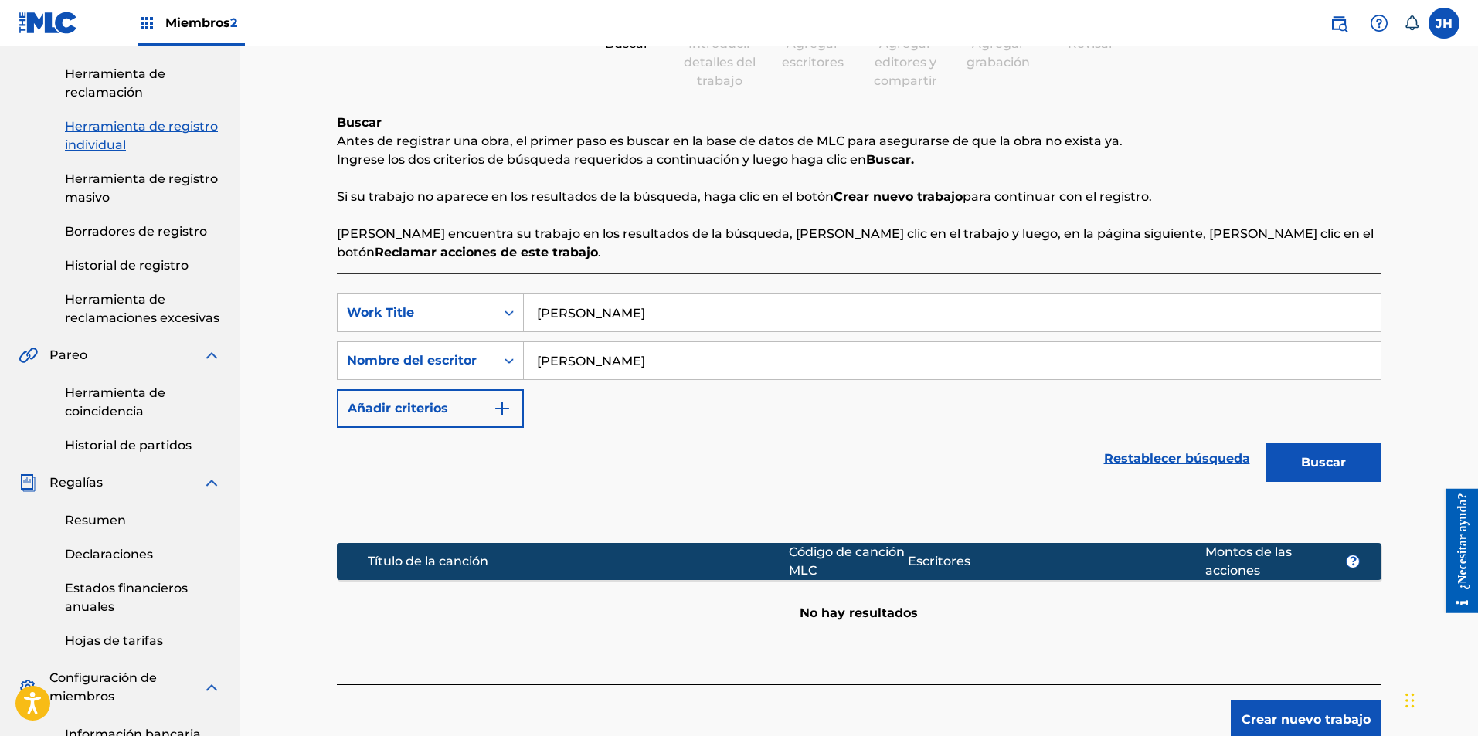
drag, startPoint x: 656, startPoint y: 363, endPoint x: 532, endPoint y: 362, distance: 124.4
click at [532, 365] on input "[PERSON_NAME]" at bounding box center [952, 360] width 857 height 37
drag, startPoint x: 650, startPoint y: 316, endPoint x: 530, endPoint y: 316, distance: 119.8
click at [530, 316] on input "[PERSON_NAME]" at bounding box center [952, 312] width 857 height 37
type input "grupo diamante"
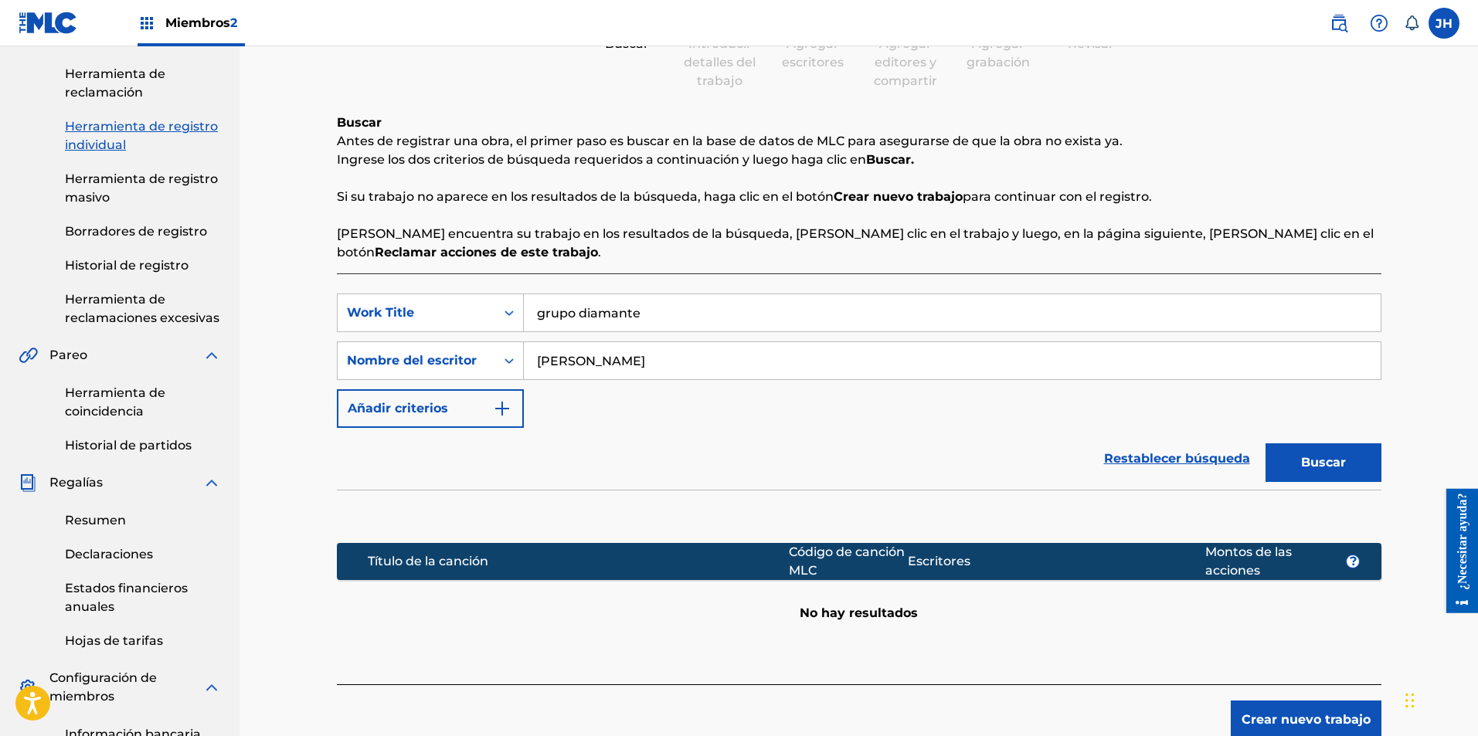
drag, startPoint x: 648, startPoint y: 368, endPoint x: 528, endPoint y: 358, distance: 120.2
click at [528, 358] on input "[PERSON_NAME]" at bounding box center [952, 360] width 857 height 37
type input "grupo diamante"
click at [1355, 464] on button "Buscar" at bounding box center [1324, 462] width 116 height 39
drag, startPoint x: 652, startPoint y: 365, endPoint x: 528, endPoint y: 368, distance: 123.7
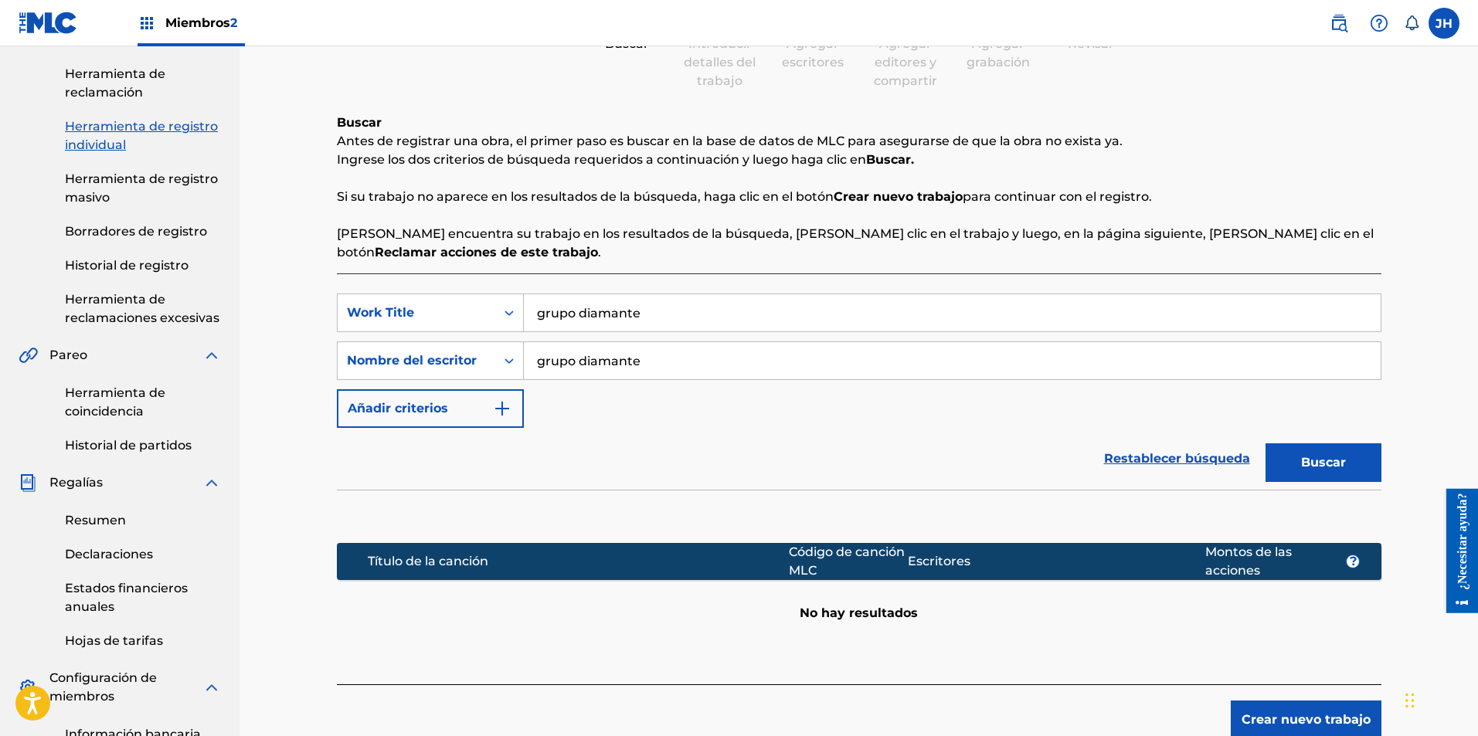
click at [528, 368] on input "grupo diamante" at bounding box center [952, 360] width 857 height 37
drag, startPoint x: 651, startPoint y: 312, endPoint x: 518, endPoint y: 315, distance: 132.9
click at [518, 315] on div "SearchWithCriteriac5459d93-fc60-41b4-ba30-cc9c400e91fd Work Title grupo diamante" at bounding box center [859, 313] width 1045 height 39
type input "albazos"
click at [1306, 462] on font "Buscar" at bounding box center [1323, 462] width 45 height 15
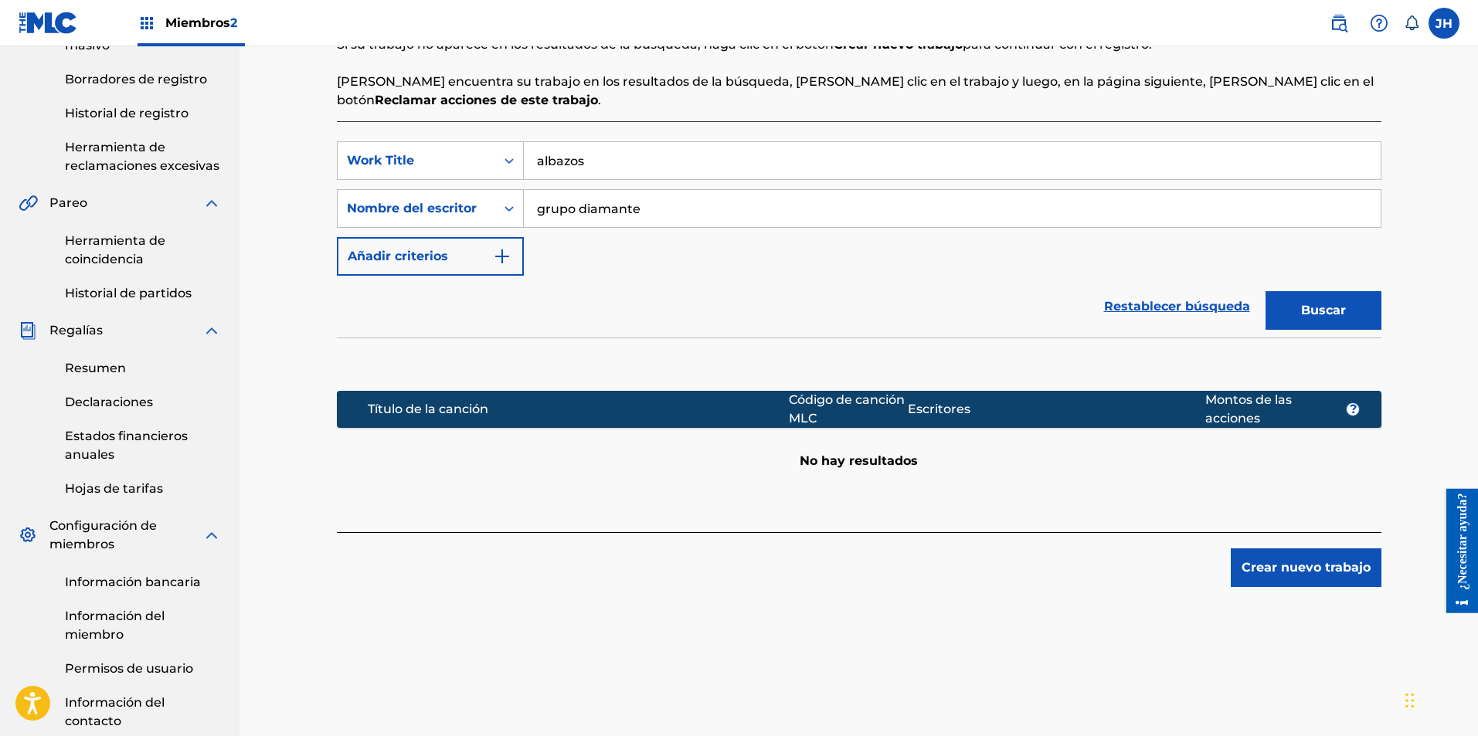
scroll to position [77, 0]
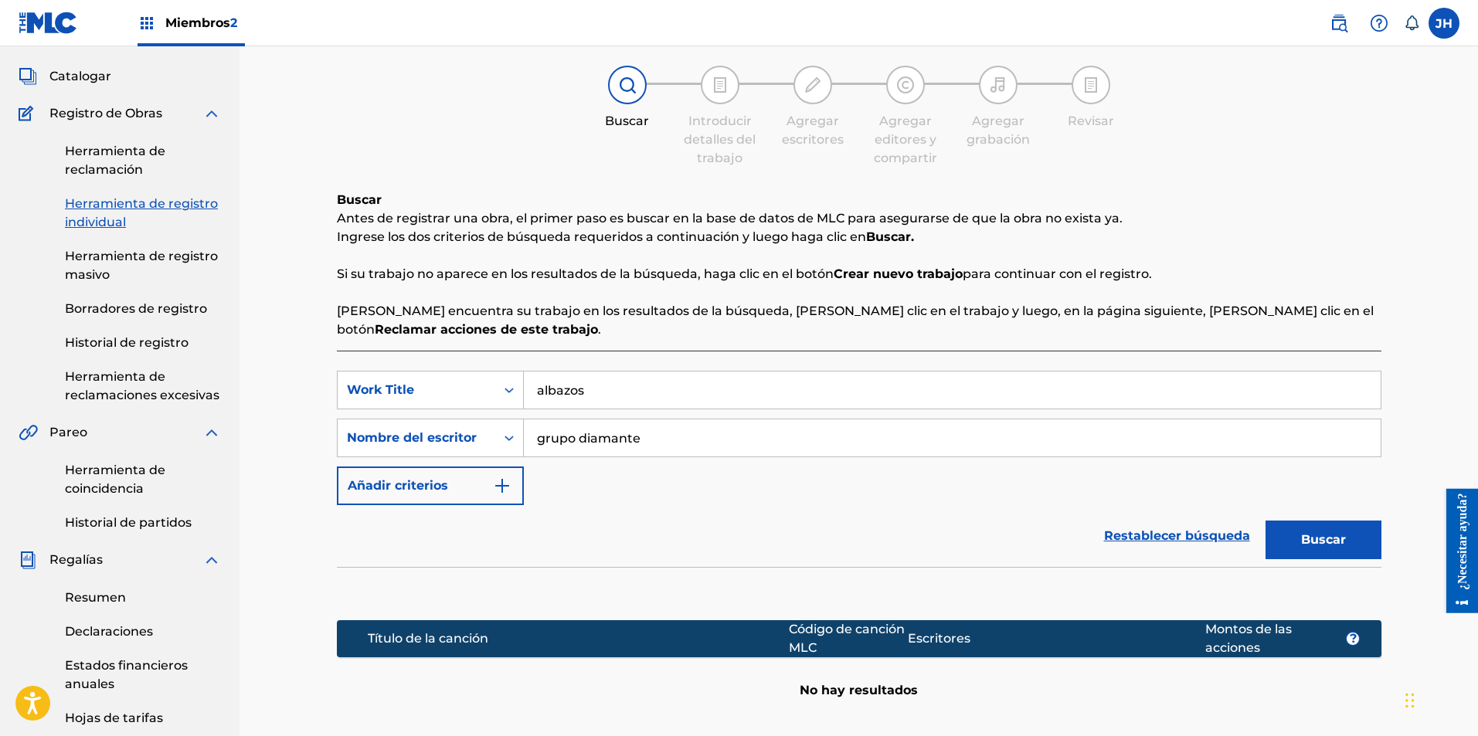
drag, startPoint x: 589, startPoint y: 387, endPoint x: 533, endPoint y: 389, distance: 55.7
click at [533, 389] on input "albazos" at bounding box center [952, 390] width 857 height 37
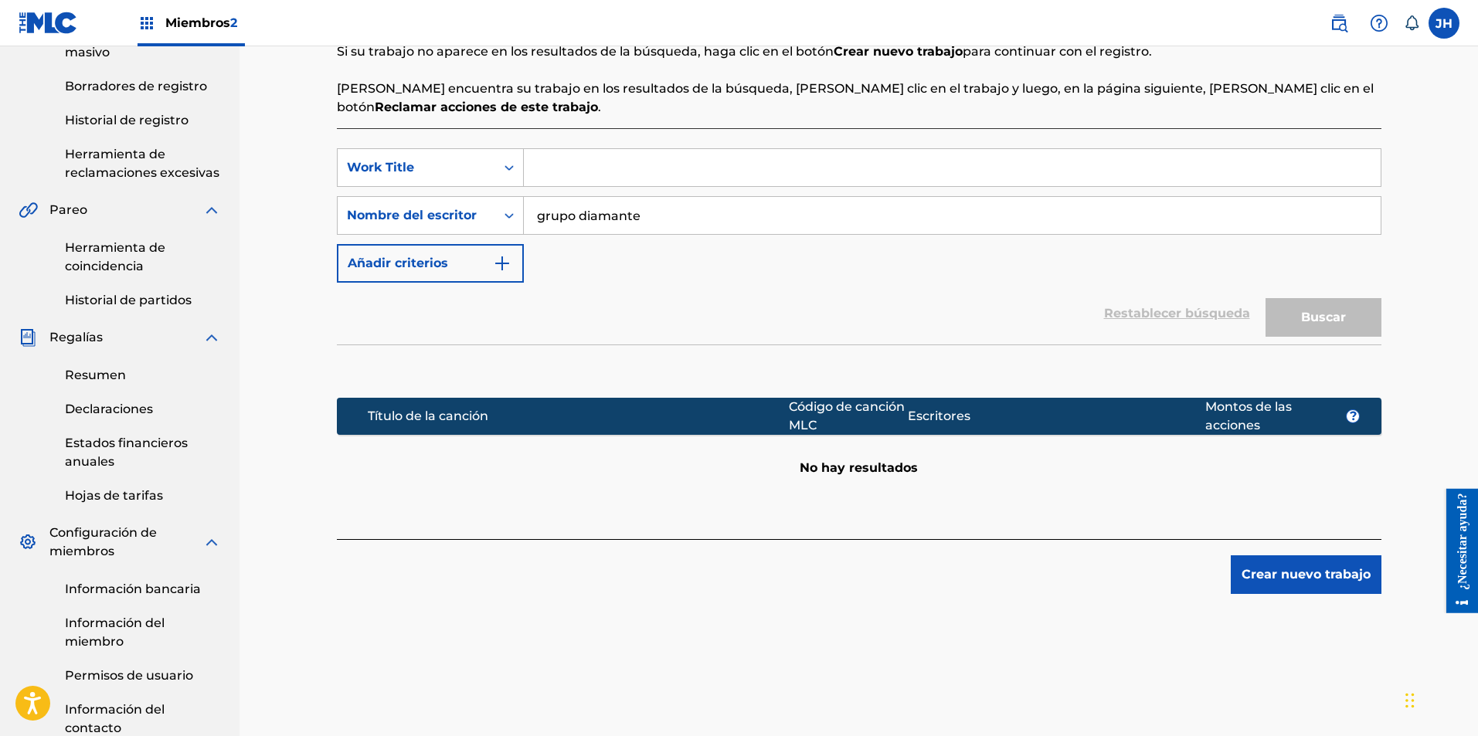
scroll to position [60, 0]
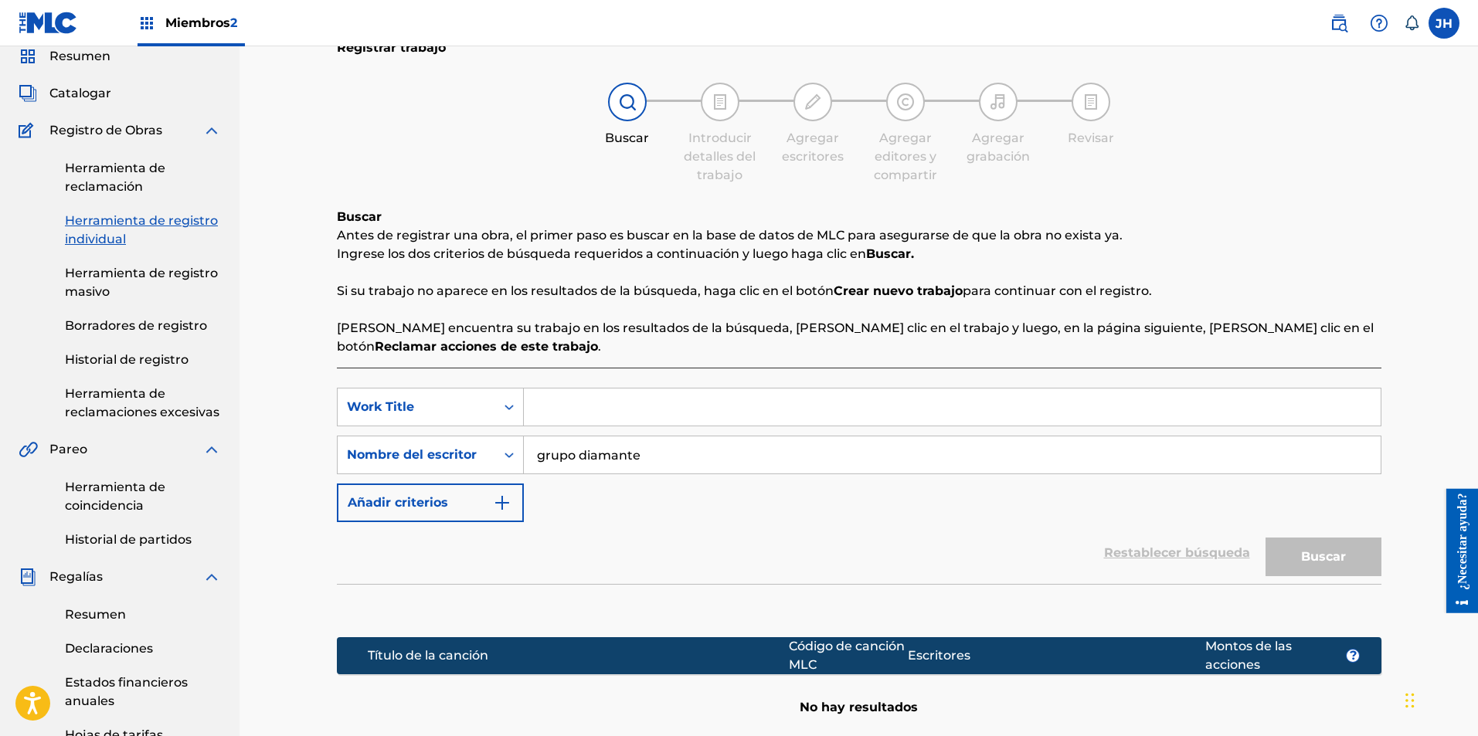
click at [134, 276] on font "Herramienta de registro masivo" at bounding box center [141, 282] width 153 height 33
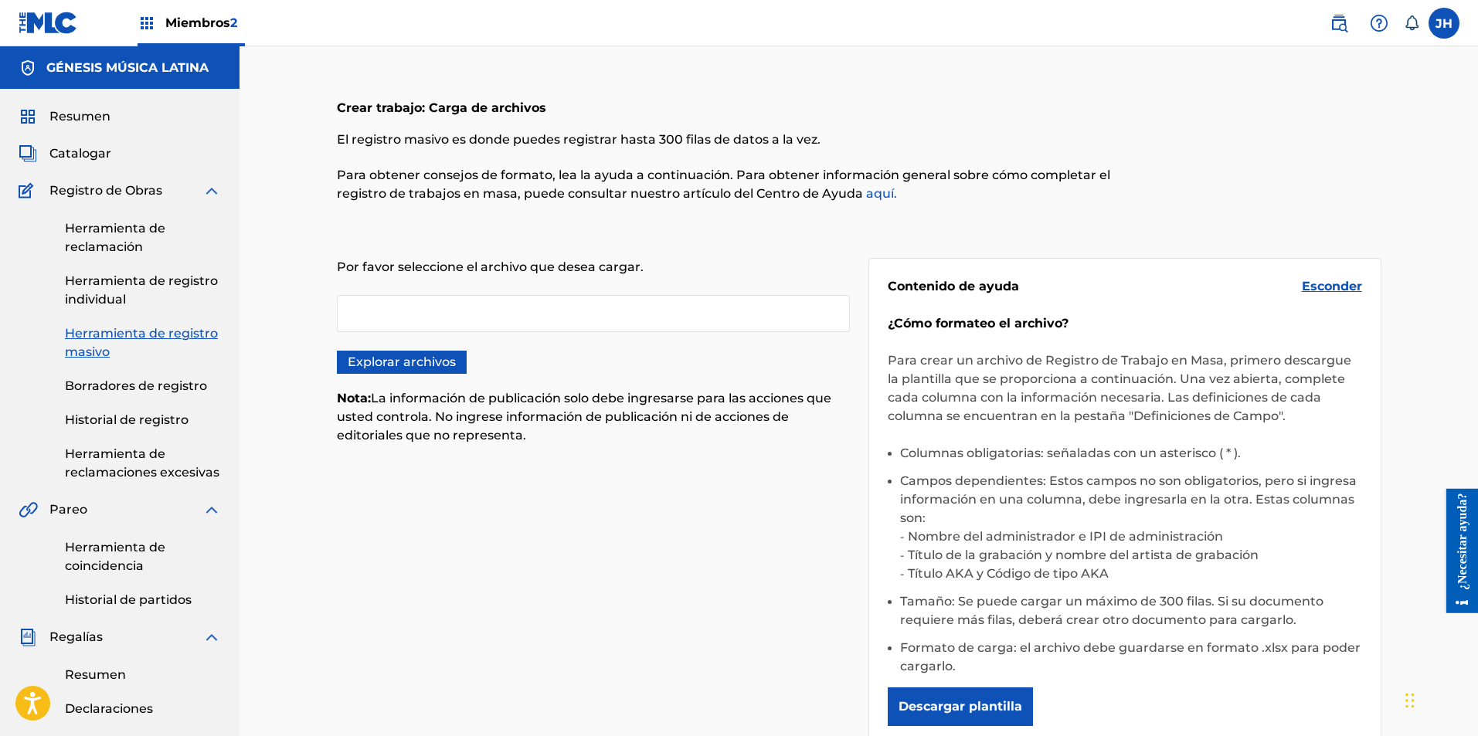
click at [873, 190] on font "aquí." at bounding box center [881, 193] width 31 height 15
